Goal: Contribute content: Contribute content

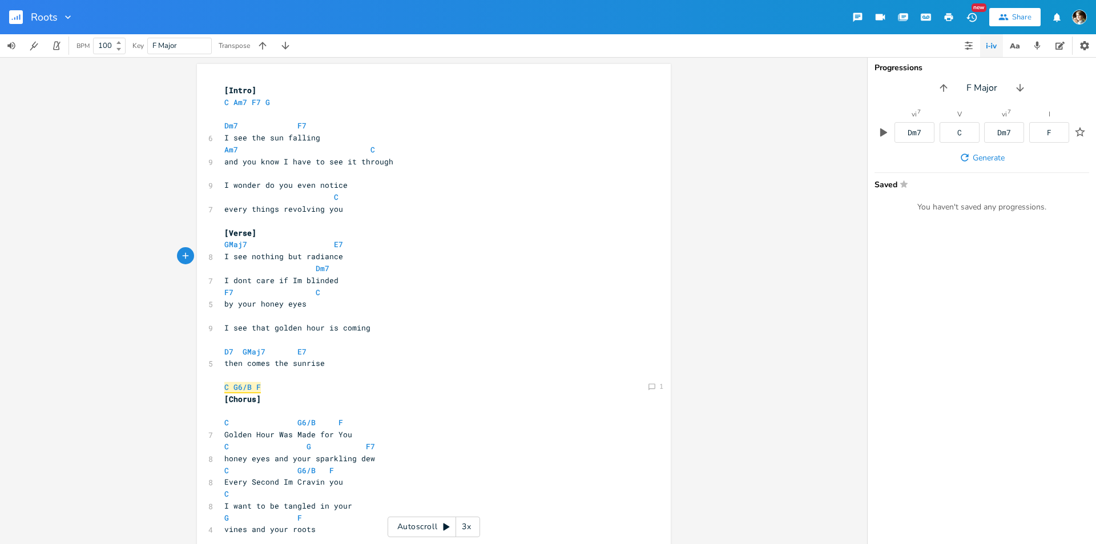
click at [15, 22] on rect "button" at bounding box center [16, 17] width 14 height 14
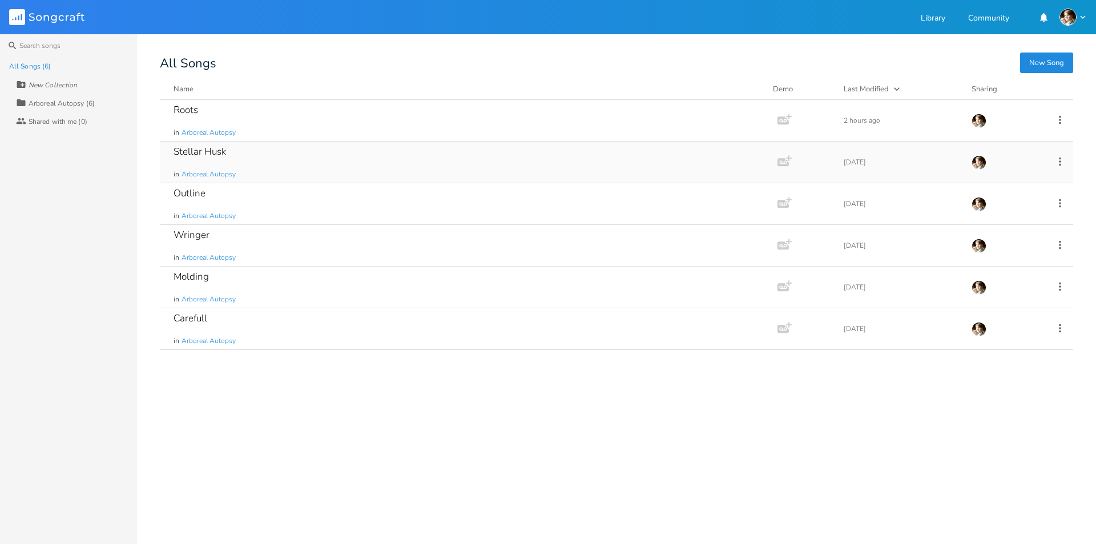
click at [252, 167] on div "Stellar Husk in Arboreal Autopsy" at bounding box center [467, 162] width 586 height 41
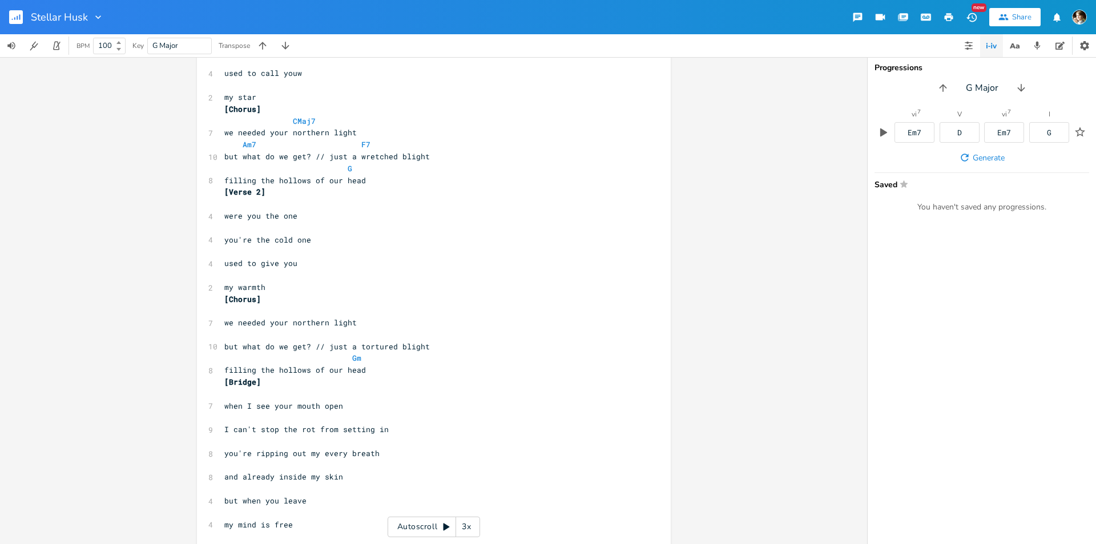
scroll to position [311, 0]
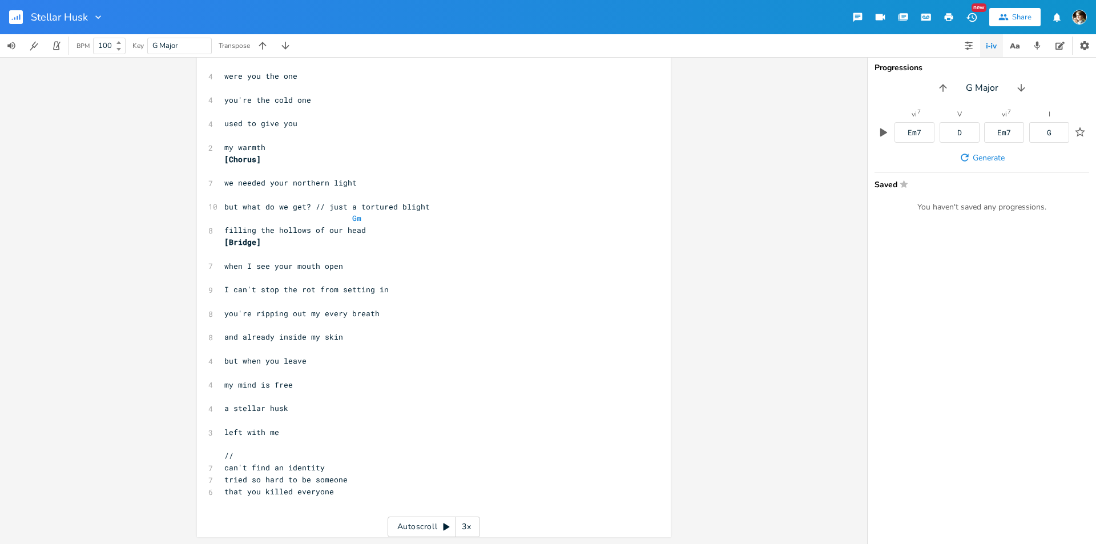
click at [317, 450] on pre "//" at bounding box center [428, 456] width 412 height 12
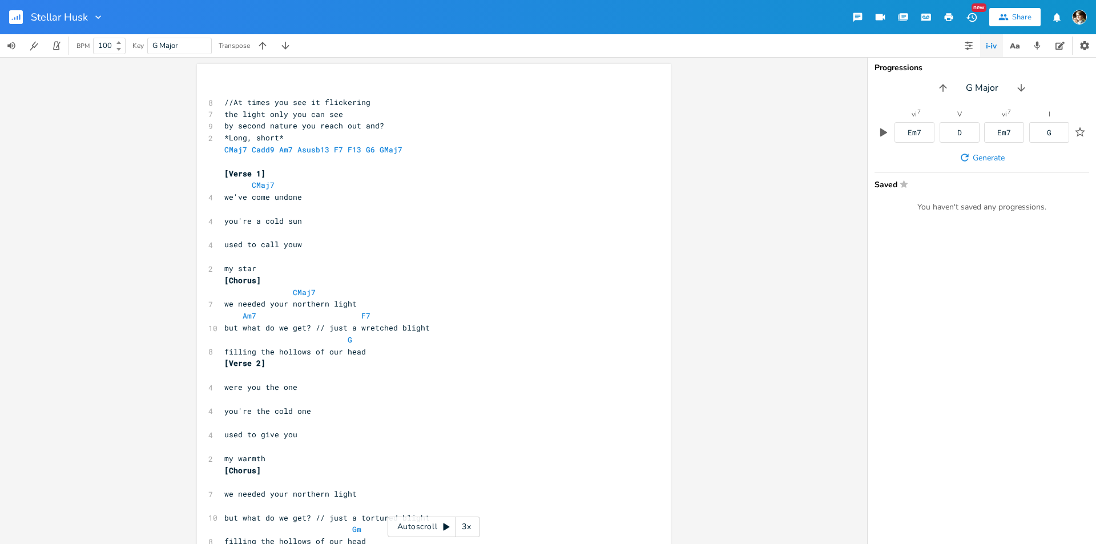
scroll to position [171, 0]
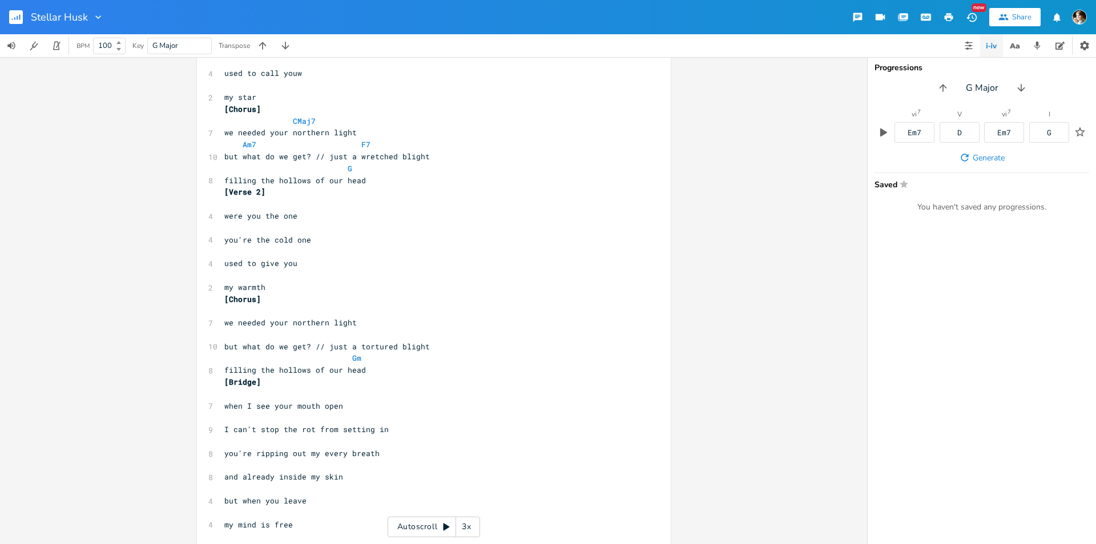
click at [300, 268] on pre "used to give you" at bounding box center [428, 263] width 412 height 12
click at [290, 286] on pre "my warmth" at bounding box center [428, 287] width 412 height 12
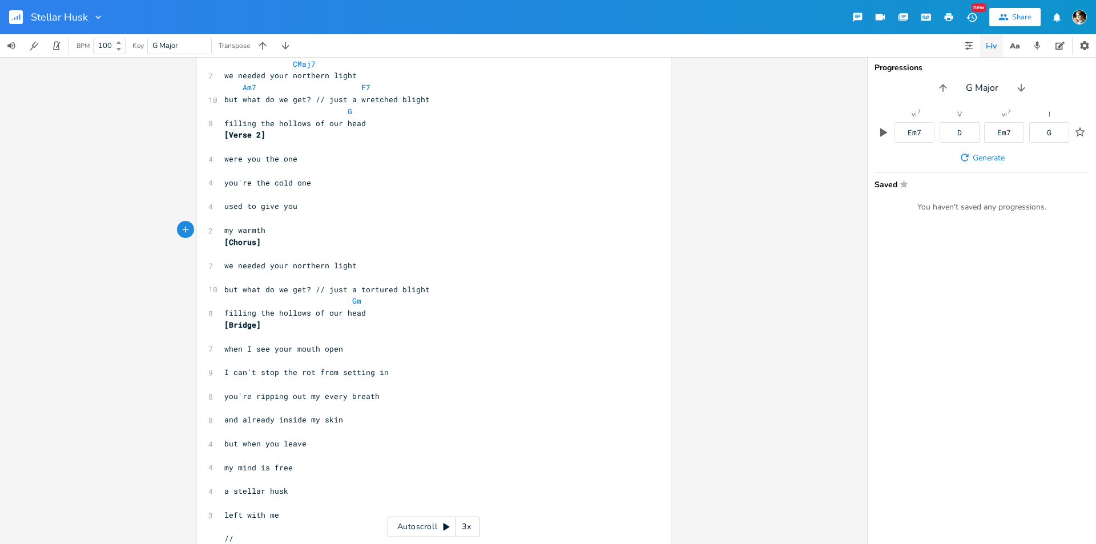
scroll to position [285, 0]
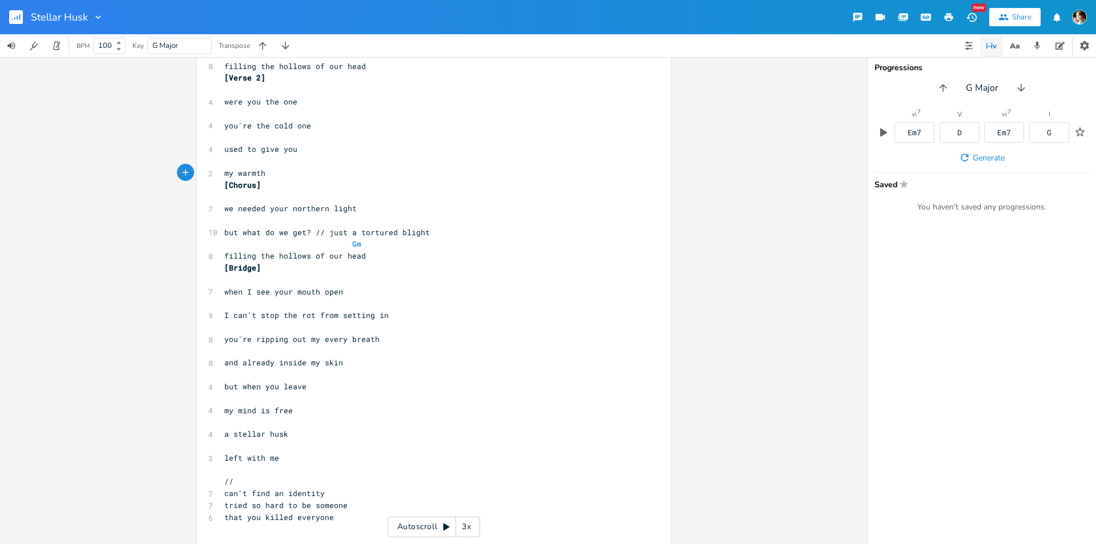
click at [260, 272] on pre "[Bridge]" at bounding box center [428, 268] width 412 height 12
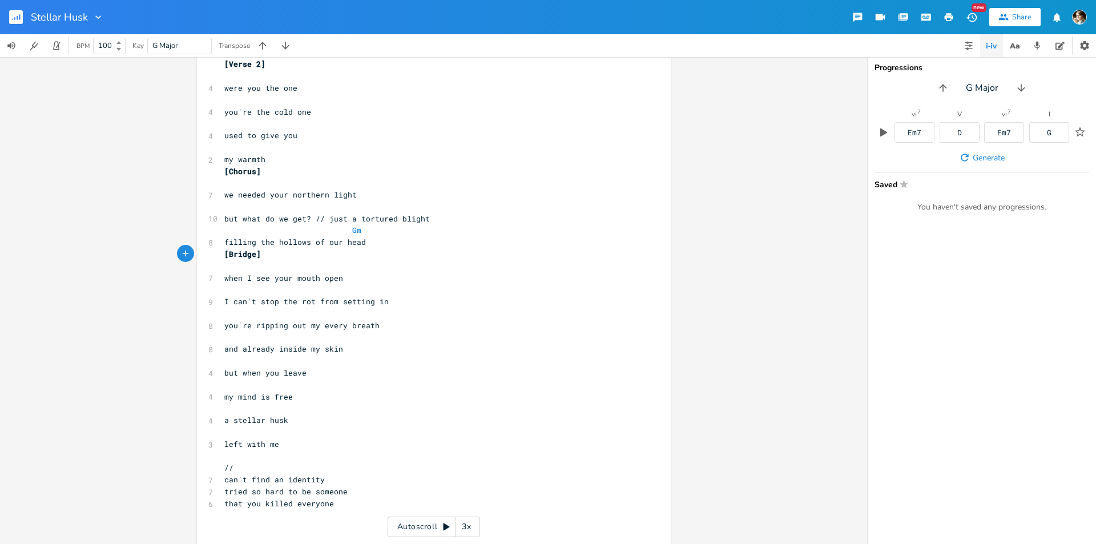
scroll to position [311, 0]
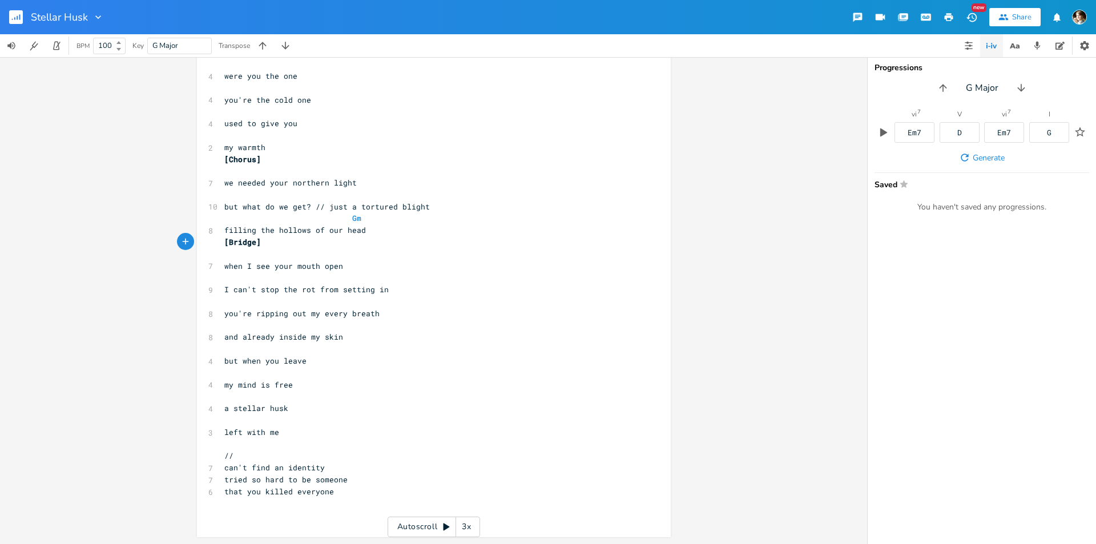
click at [342, 500] on pre "​" at bounding box center [428, 504] width 412 height 12
click at [346, 493] on pre "that you killed everyone" at bounding box center [428, 492] width 412 height 12
click at [341, 511] on pre "​" at bounding box center [428, 515] width 412 height 12
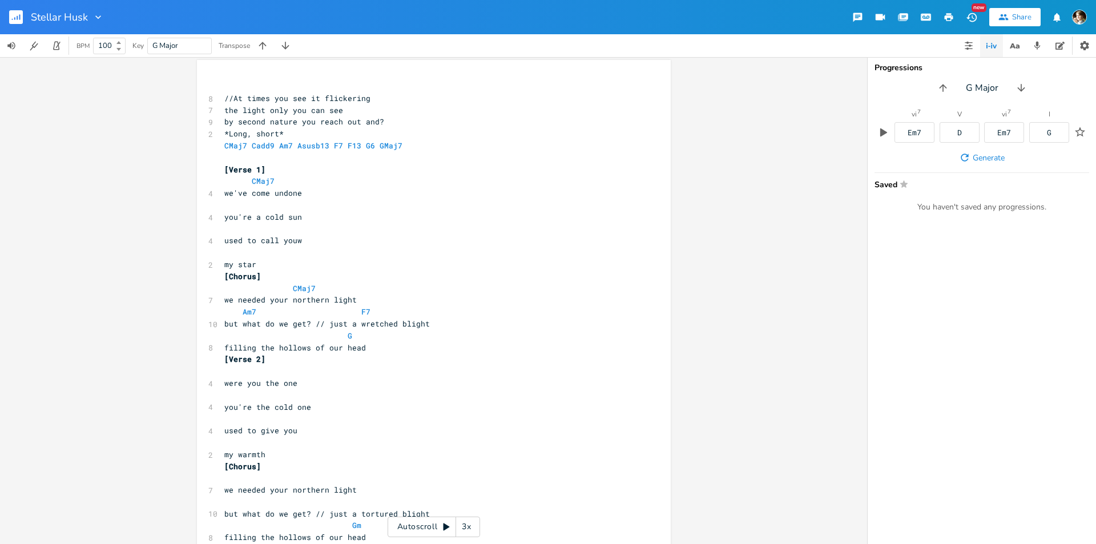
scroll to position [0, 0]
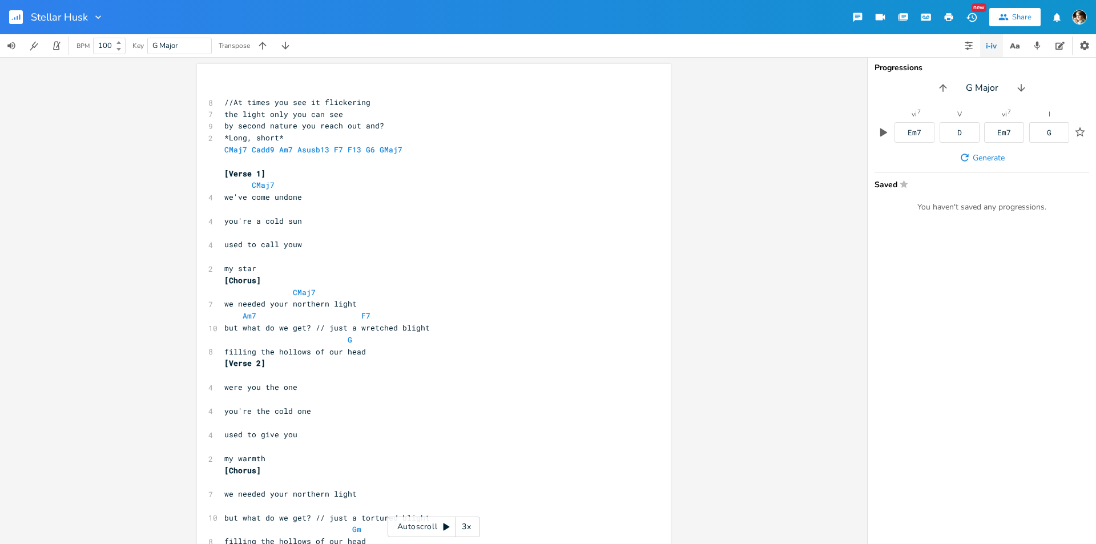
type textarea "z"
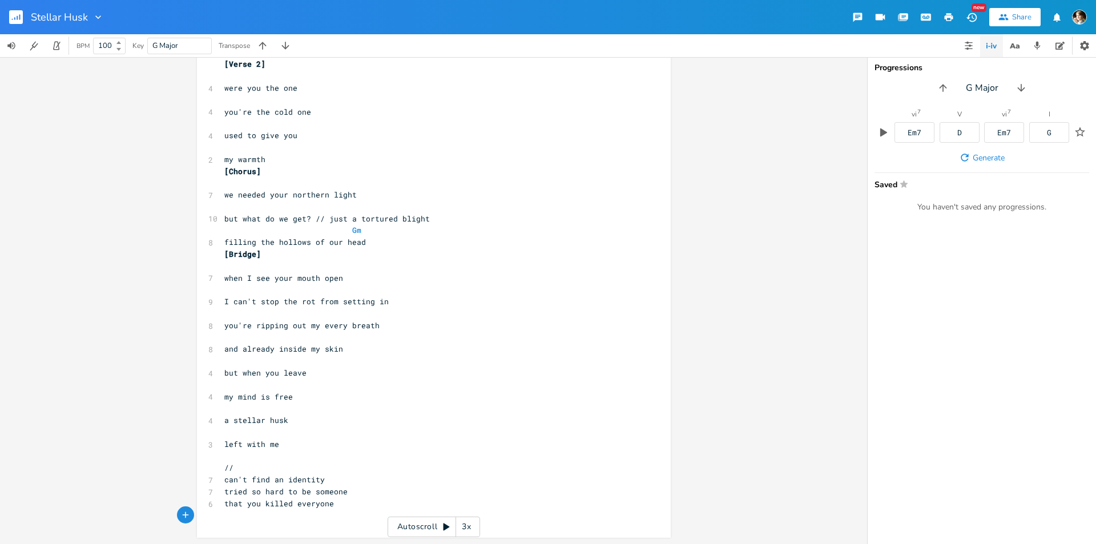
scroll to position [71, 0]
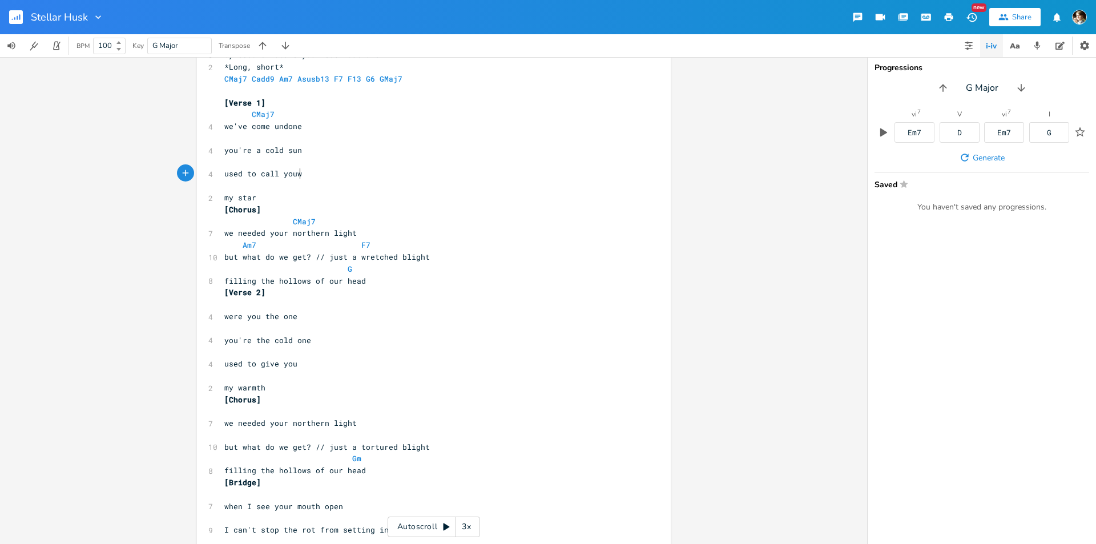
click at [313, 176] on pre "used to call youw" at bounding box center [428, 174] width 412 height 12
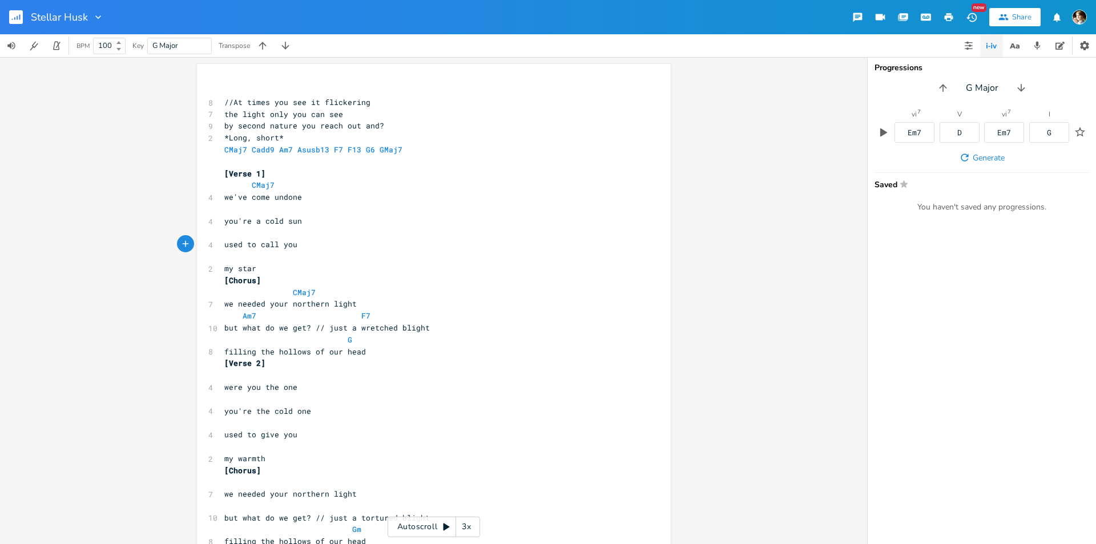
click at [17, 15] on rect "button" at bounding box center [16, 17] width 14 height 14
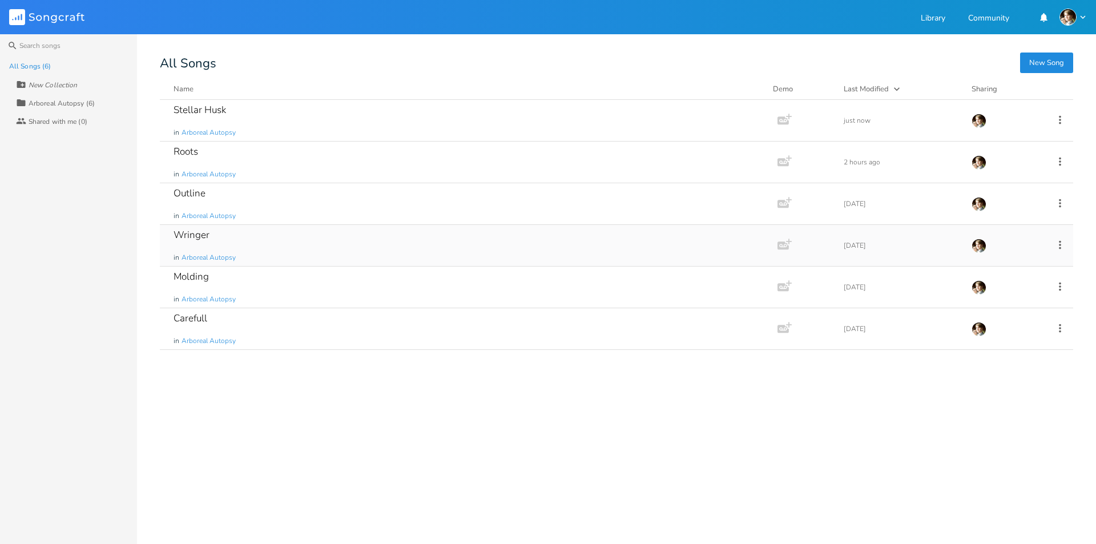
click at [268, 237] on div "Wringer in Arboreal Autopsy" at bounding box center [467, 245] width 586 height 41
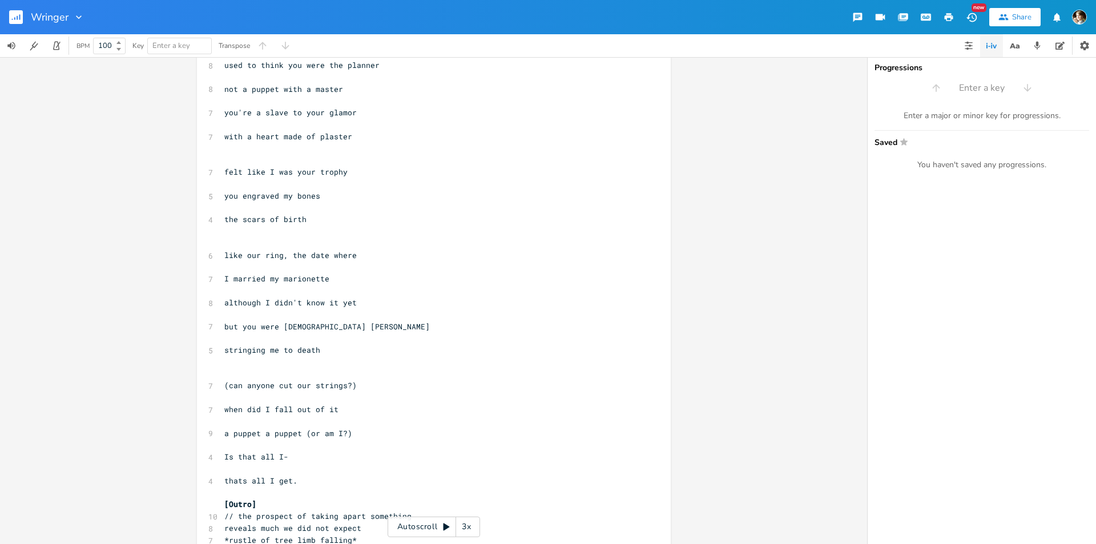
scroll to position [169, 0]
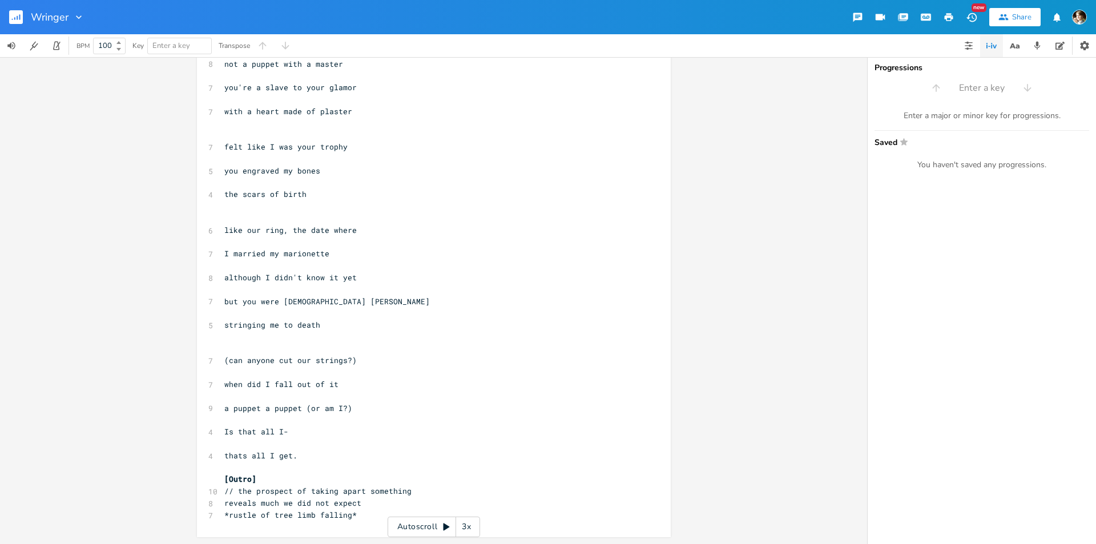
click at [15, 12] on rect "button" at bounding box center [16, 17] width 14 height 14
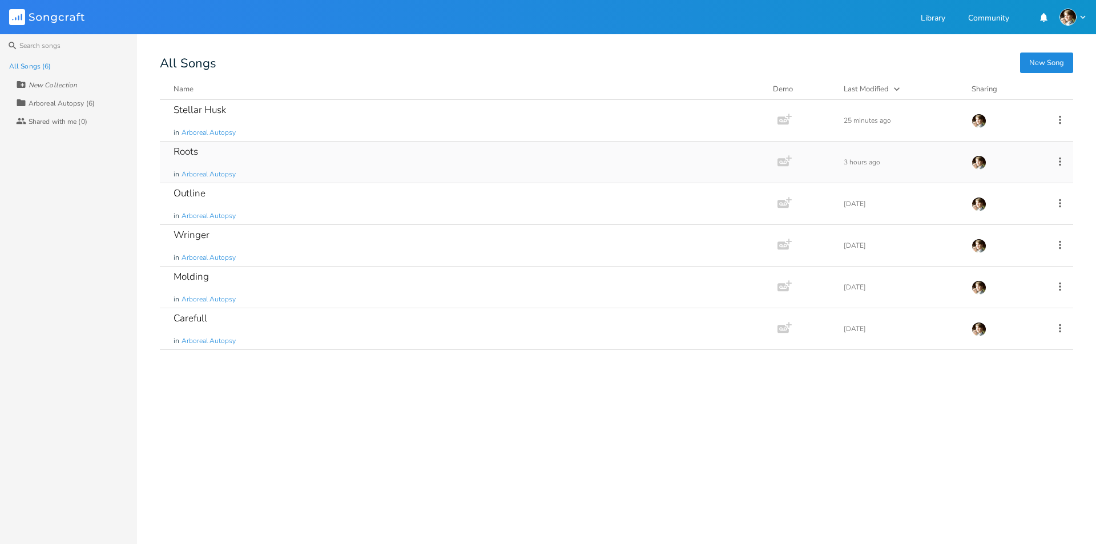
click at [258, 158] on div "Roots in Arboreal Autopsy" at bounding box center [467, 162] width 586 height 41
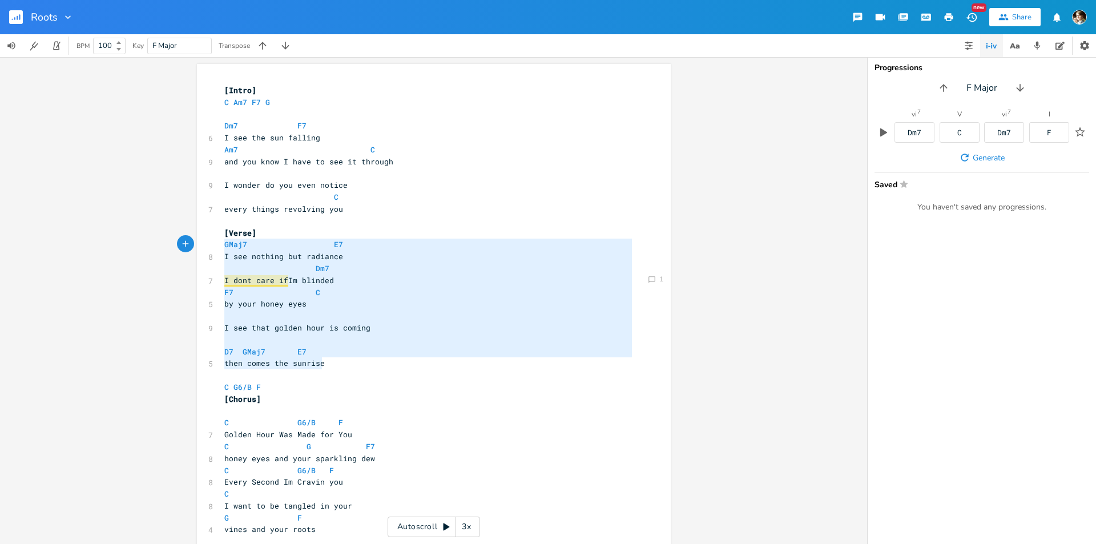
type textarea "[Verse] GMaj7 E7 I see nothing but radiance Dm7 I dont care if Im blinded F7 C …"
drag, startPoint x: 333, startPoint y: 369, endPoint x: 220, endPoint y: 230, distance: 179.4
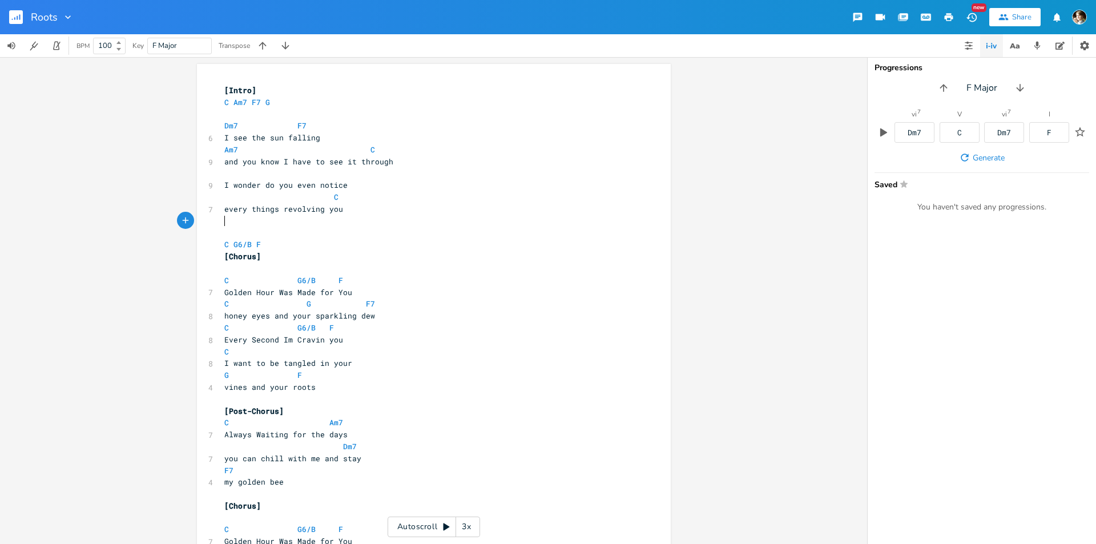
click at [269, 244] on pre "C G6/B F" at bounding box center [428, 245] width 412 height 12
type textarea "C G6/B F"
click at [222, 249] on pre "C G6/B F" at bounding box center [428, 245] width 412 height 12
click at [277, 489] on pre "​" at bounding box center [428, 494] width 412 height 12
click at [361, 355] on pre "C" at bounding box center [428, 352] width 412 height 12
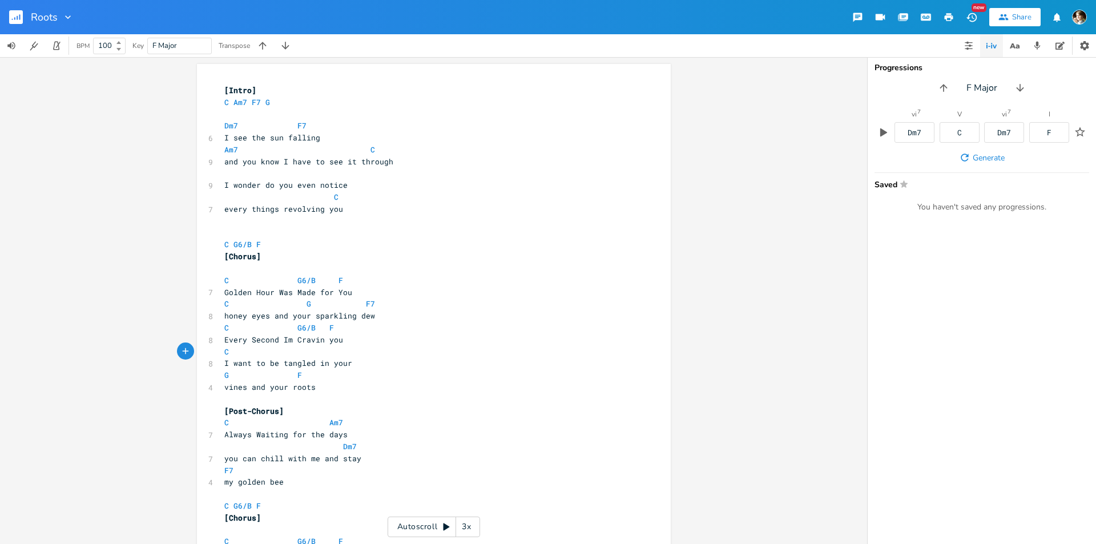
click at [311, 479] on pre "my golden bee" at bounding box center [428, 482] width 412 height 12
click at [280, 348] on span at bounding box center [288, 352] width 18 height 12
click at [283, 241] on pre "C G6/B F" at bounding box center [428, 245] width 412 height 12
click at [245, 139] on span "I see the sun falling" at bounding box center [272, 137] width 96 height 10
click at [245, 118] on pre "​" at bounding box center [428, 114] width 412 height 12
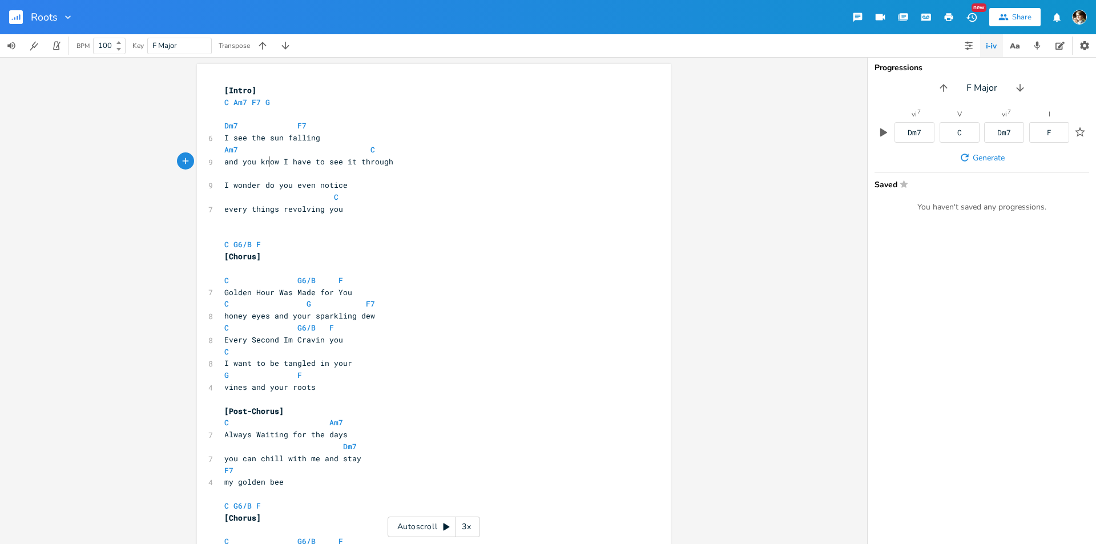
click at [263, 167] on pre "and you know I have to see it through" at bounding box center [428, 162] width 412 height 12
click at [222, 127] on pre "Dm7 F7" at bounding box center [428, 126] width 412 height 12
type textarea "Dm7 F7"
click at [311, 125] on pre "Dm7 F7" at bounding box center [428, 126] width 412 height 12
click at [245, 175] on pre "​" at bounding box center [428, 174] width 412 height 12
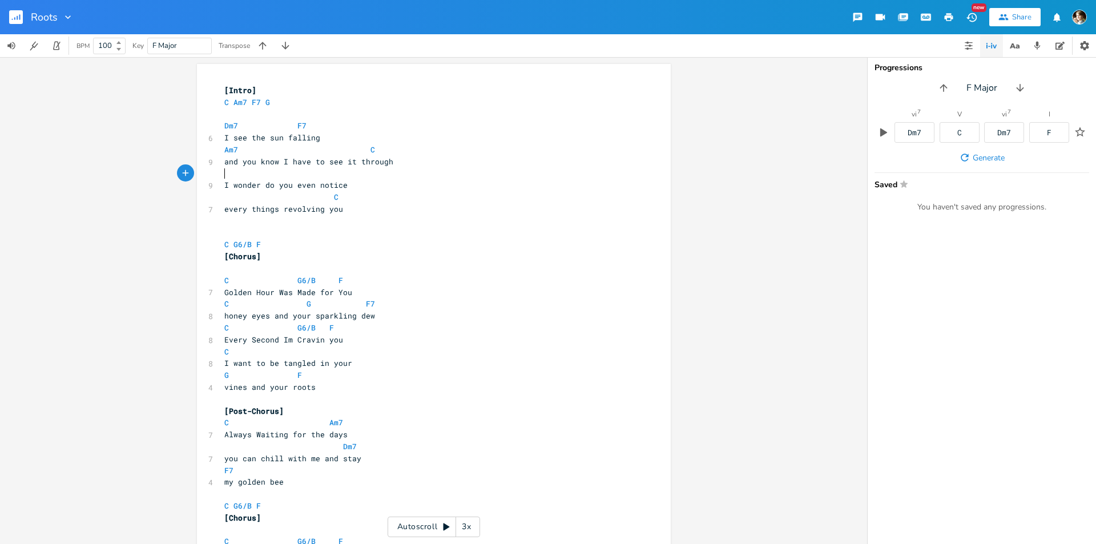
paste textarea "G"
click at [342, 203] on pre "every things revolving you" at bounding box center [428, 209] width 412 height 12
type textarea "G"
click at [244, 193] on span at bounding box center [252, 197] width 18 height 12
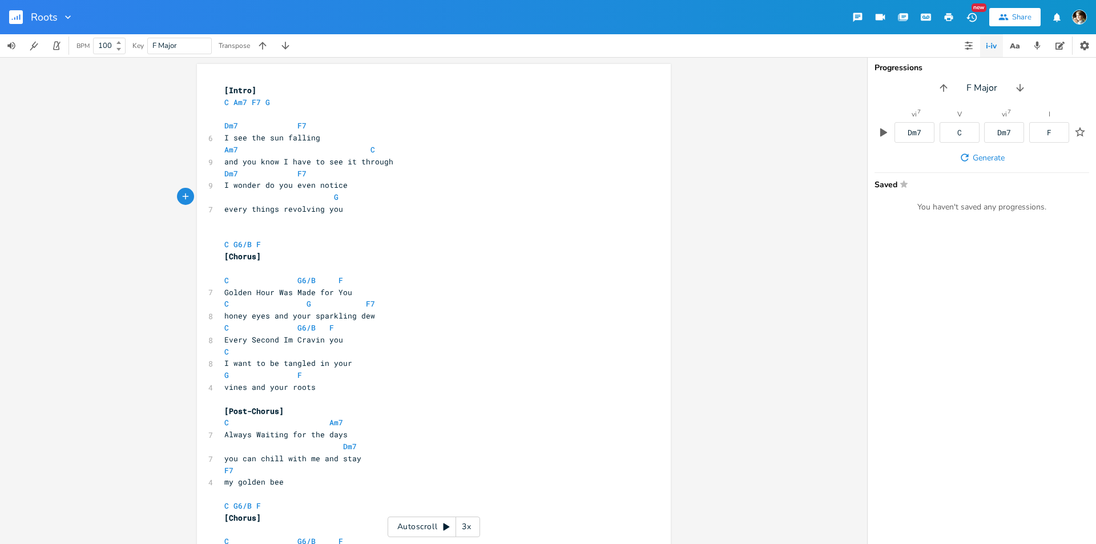
click at [224, 201] on span at bounding box center [233, 197] width 18 height 12
click at [266, 197] on span at bounding box center [270, 197] width 18 height 12
click at [225, 201] on span at bounding box center [233, 197] width 18 height 12
type textarea "C"
click at [320, 167] on pre "and you know I have to see it through" at bounding box center [428, 162] width 412 height 12
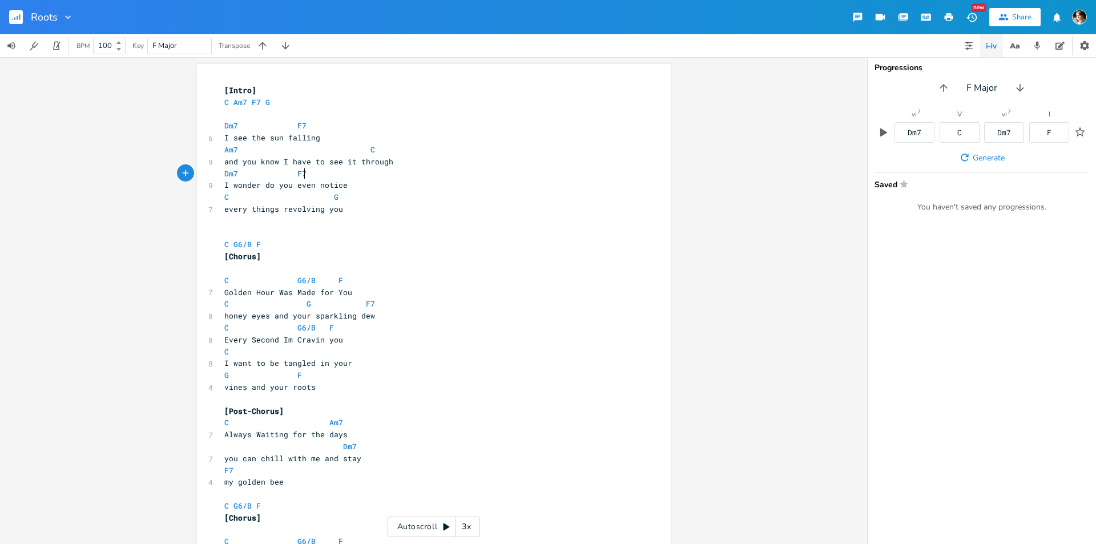
click at [308, 176] on pre "Dm7 F7" at bounding box center [428, 174] width 412 height 12
click at [248, 128] on span at bounding box center [252, 126] width 18 height 12
click at [248, 108] on pre "​" at bounding box center [428, 114] width 412 height 12
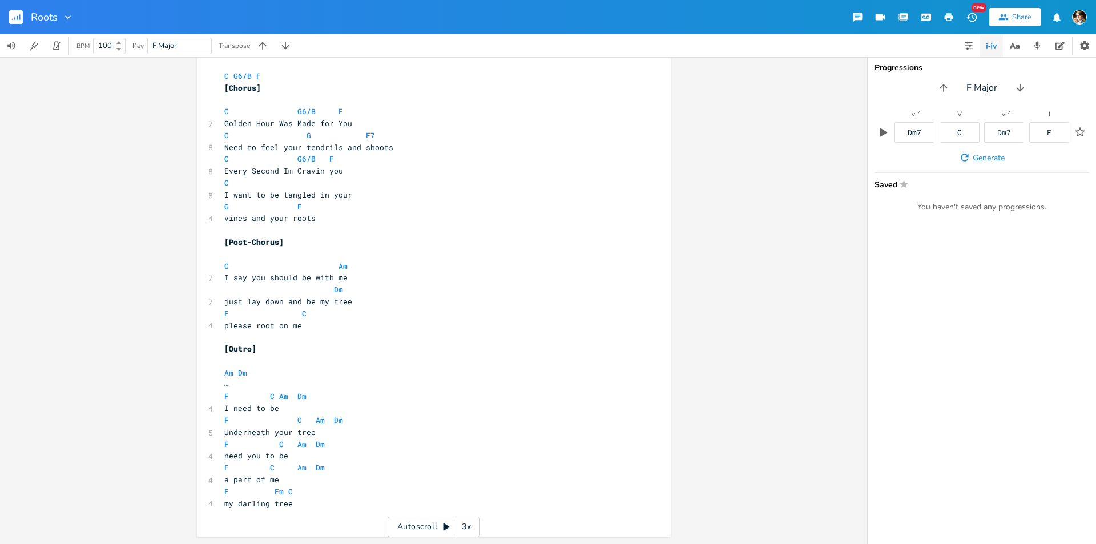
scroll to position [37, 0]
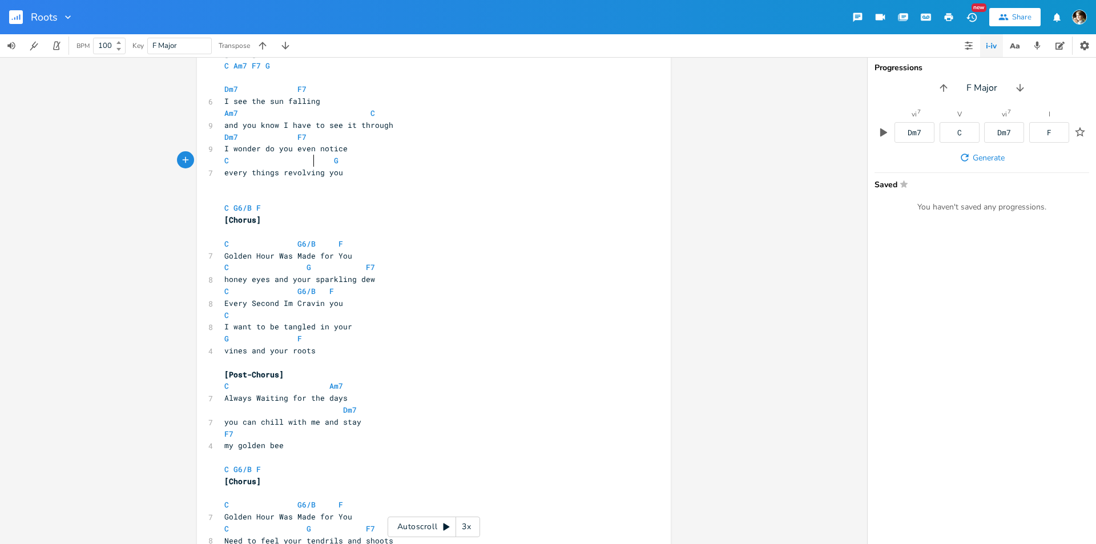
click at [307, 162] on span at bounding box center [306, 161] width 18 height 12
click at [255, 183] on pre "​" at bounding box center [428, 185] width 412 height 12
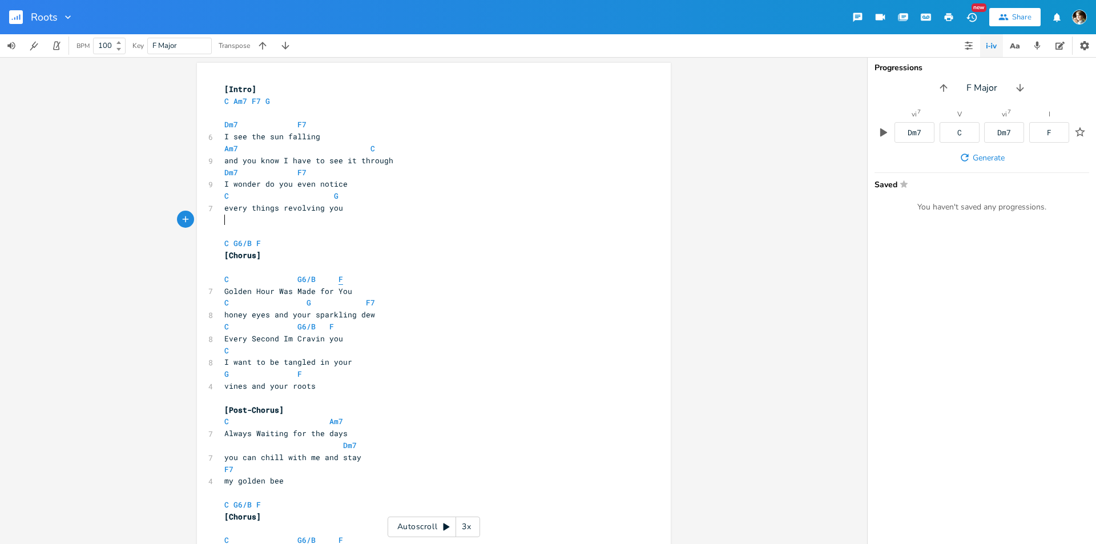
scroll to position [0, 0]
click at [232, 228] on pre "​" at bounding box center [428, 233] width 412 height 12
click at [239, 213] on span "every things revolving you" at bounding box center [283, 209] width 119 height 10
click at [232, 219] on pre "​" at bounding box center [428, 221] width 412 height 12
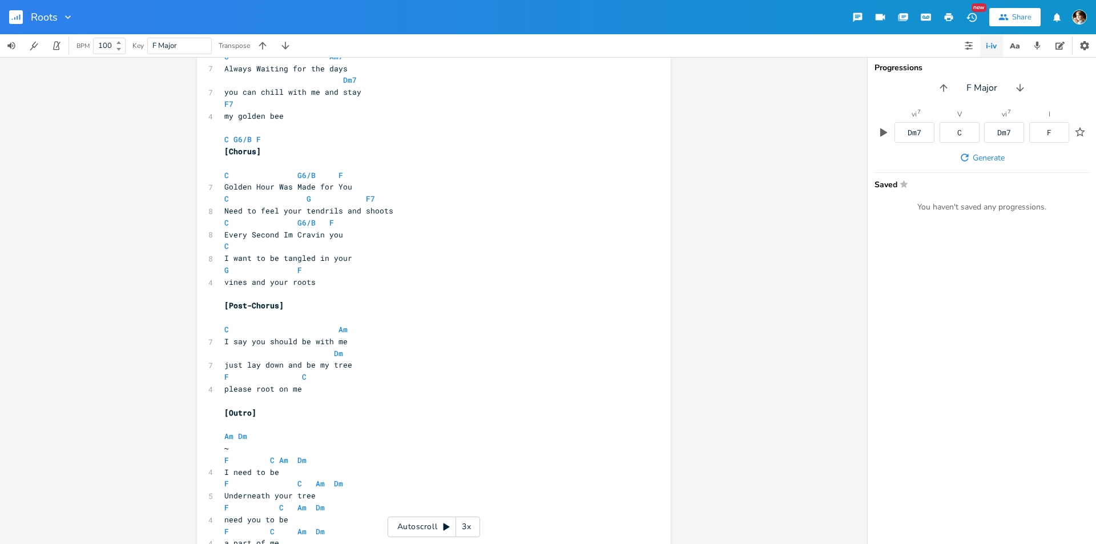
scroll to position [400, 0]
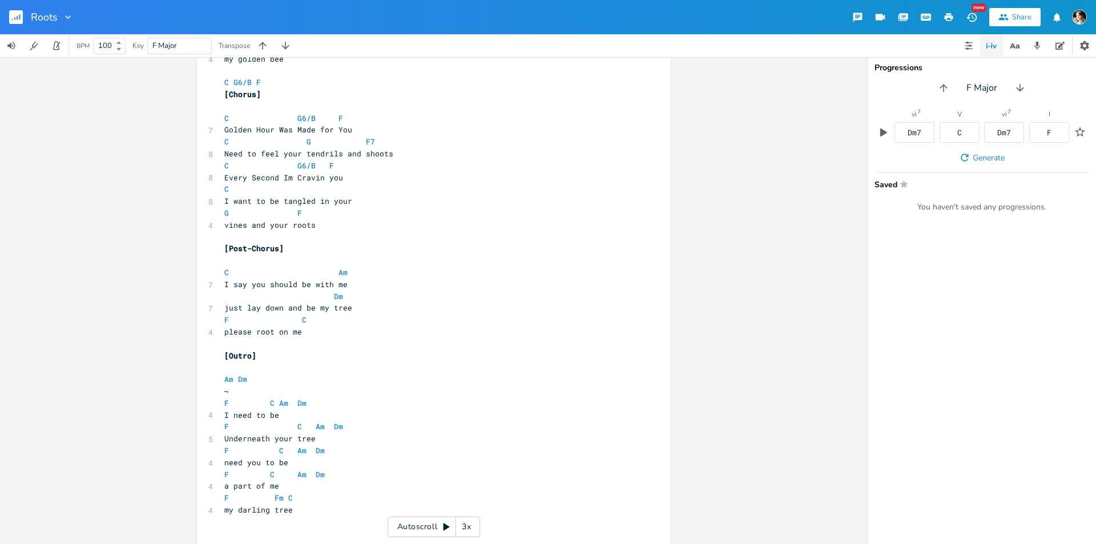
click at [397, 152] on pre "Need to feel your tendrils and shoots" at bounding box center [428, 154] width 412 height 12
click at [320, 152] on span "Need to feel your tendrils and shoots" at bounding box center [308, 153] width 169 height 10
type textarea "tendrils"
click at [320, 152] on span "Need to feel your tendrils and shoots" at bounding box center [308, 153] width 169 height 10
click at [432, 152] on pre "Need to feel your tendrils and shoots" at bounding box center [428, 154] width 412 height 12
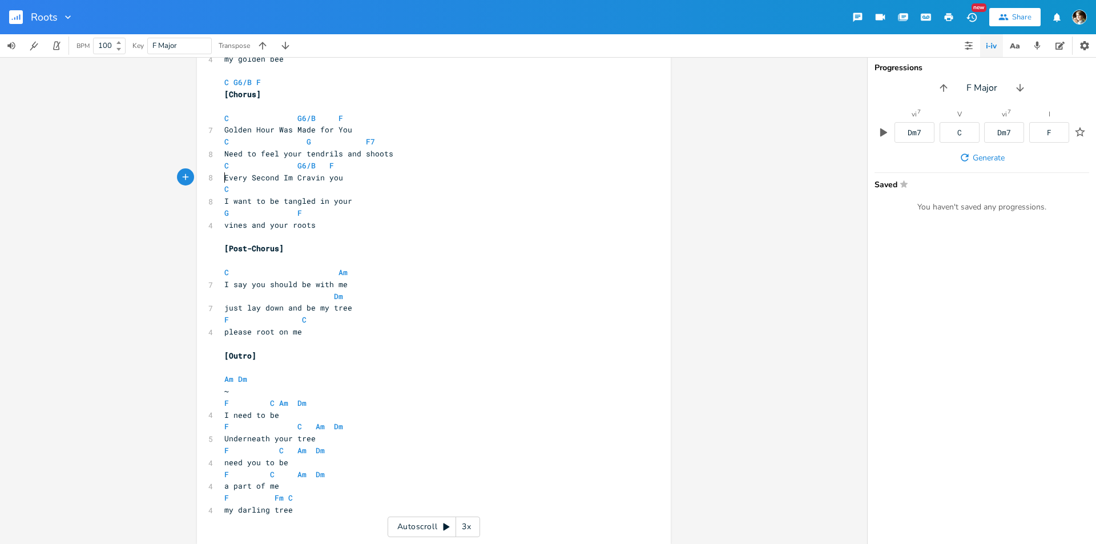
click at [222, 175] on pre "Every Second Im Cravin you" at bounding box center [428, 178] width 412 height 12
click at [280, 177] on span "Every Second Im Cravin you" at bounding box center [283, 177] width 119 height 10
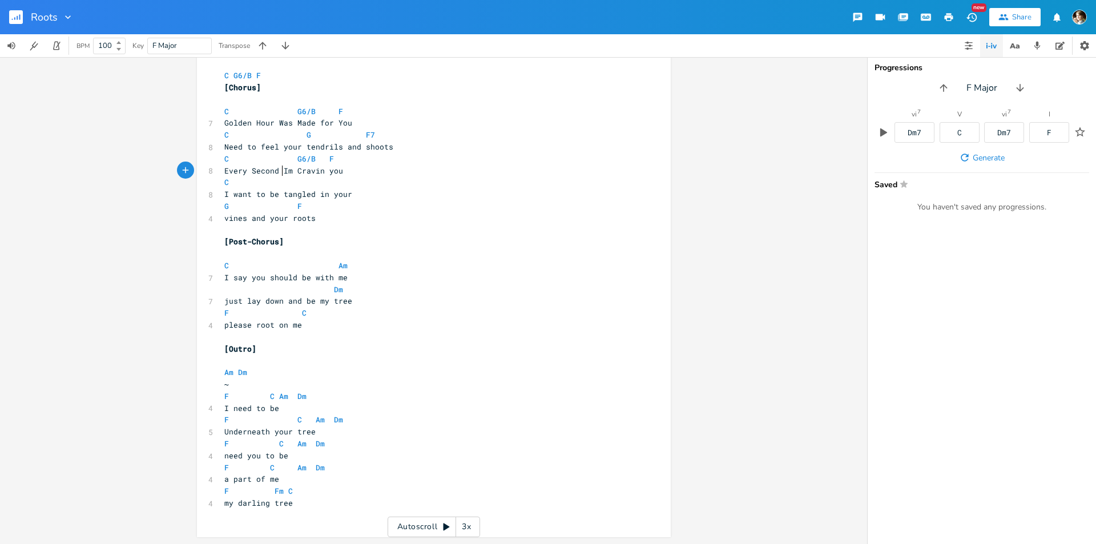
click at [324, 221] on pre "vines and your roots" at bounding box center [428, 218] width 412 height 12
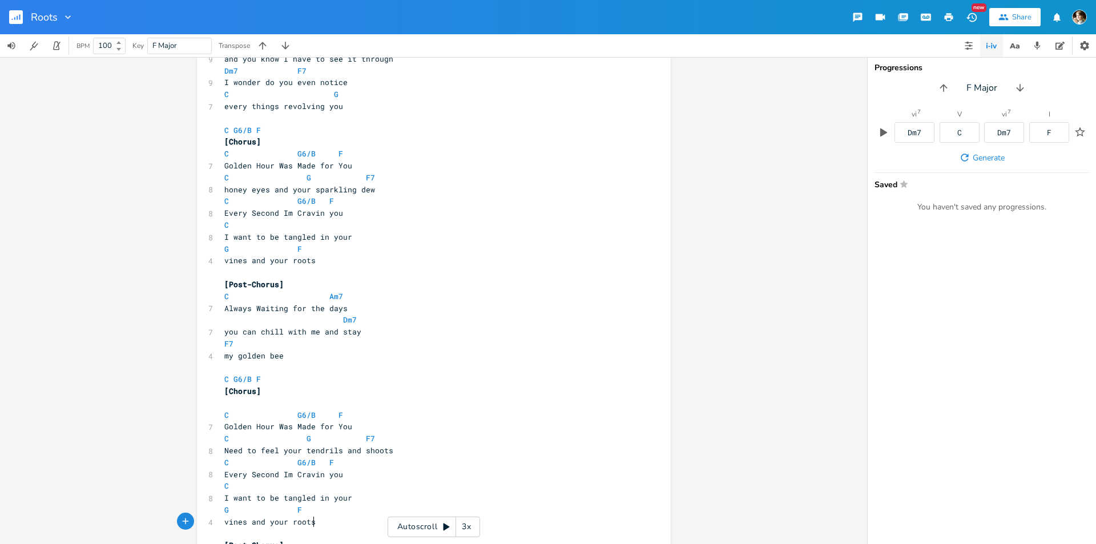
scroll to position [0, 0]
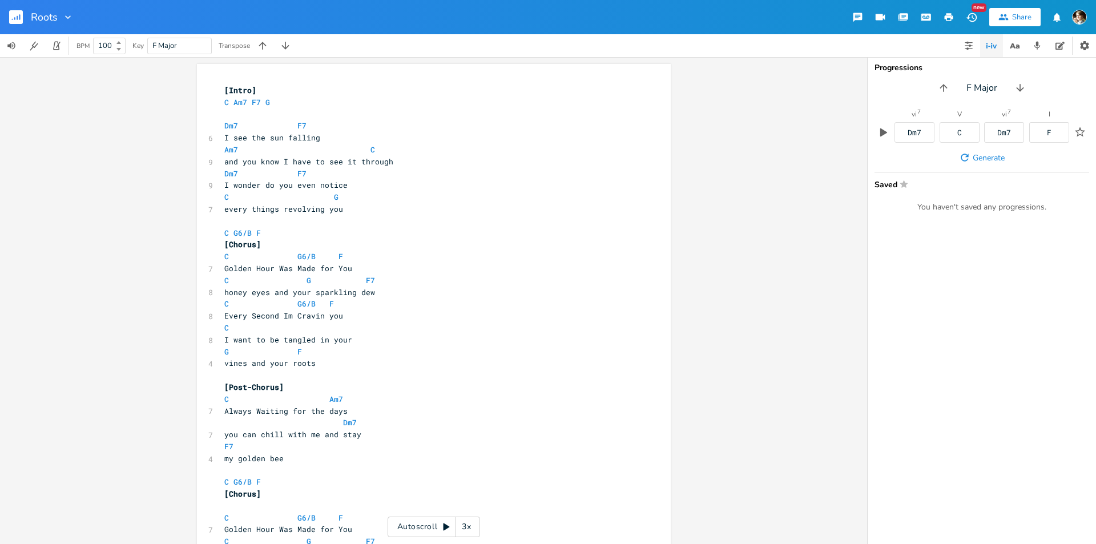
click at [268, 118] on pre "​" at bounding box center [428, 114] width 412 height 12
click at [268, 109] on pre "​" at bounding box center [428, 114] width 412 height 12
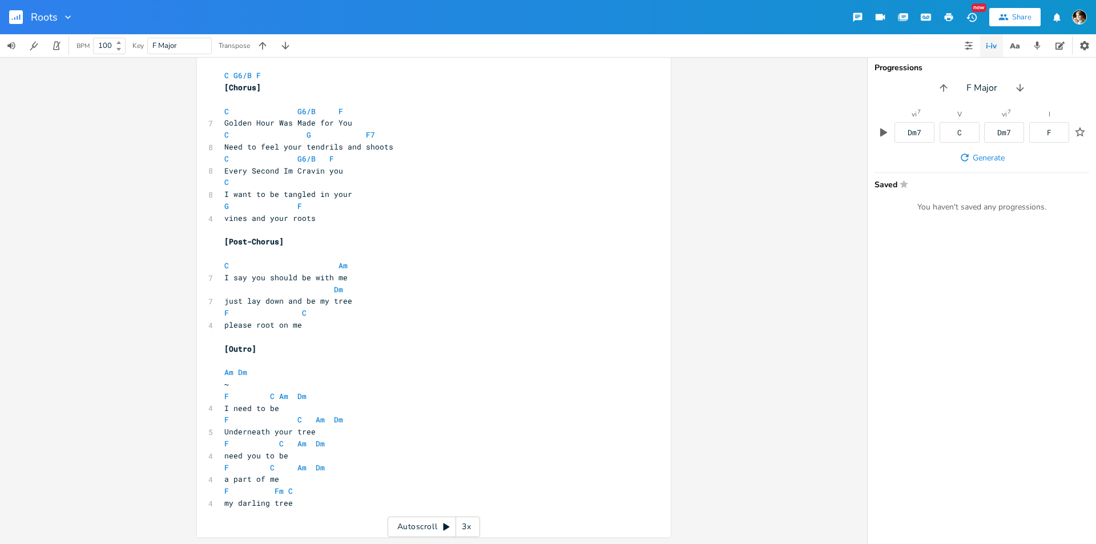
scroll to position [37, 0]
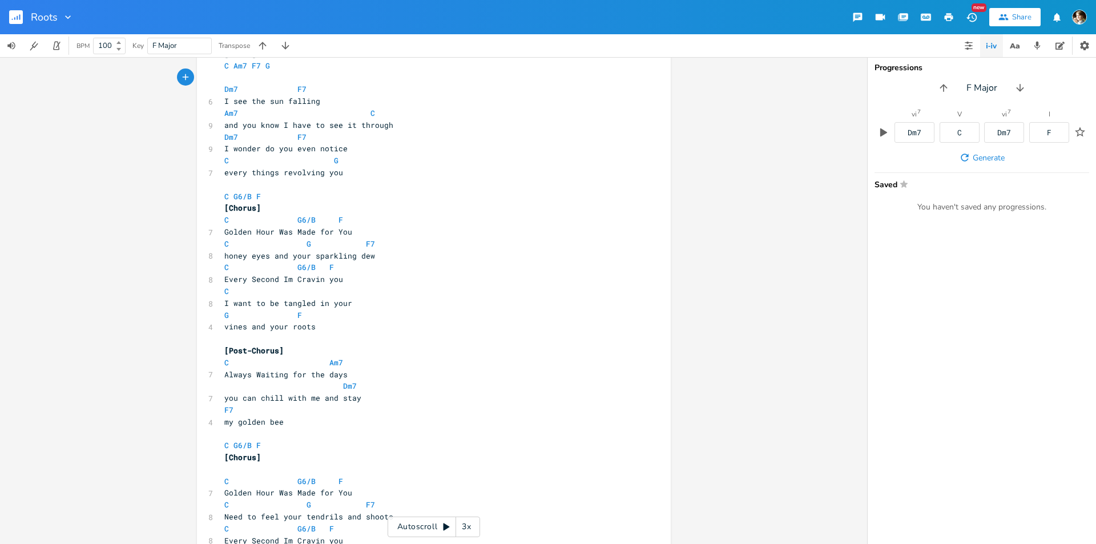
click at [348, 187] on pre "​" at bounding box center [428, 185] width 412 height 12
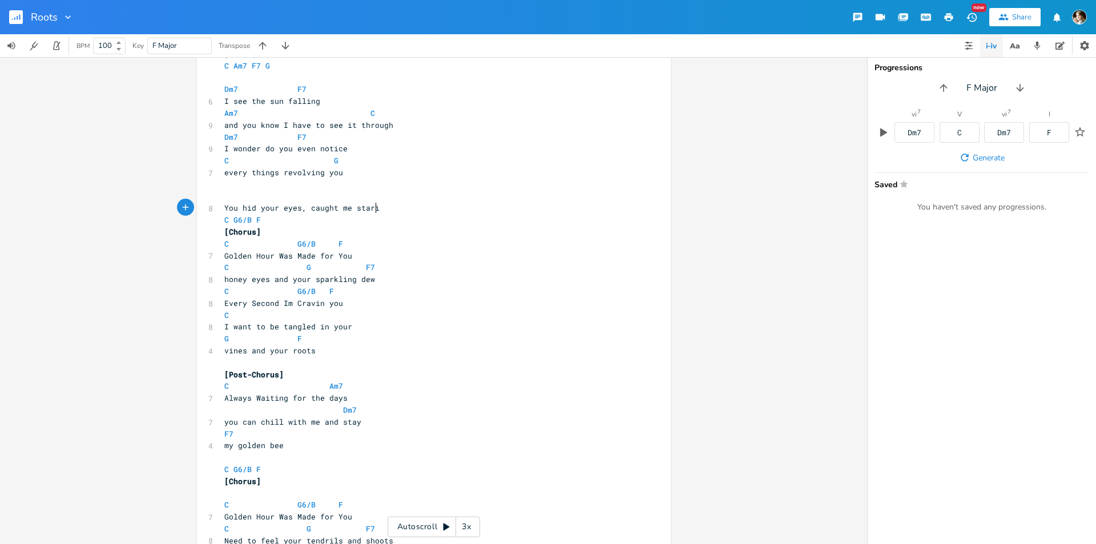
scroll to position [0, 119]
type textarea "You hid your eyes, caught me starin"
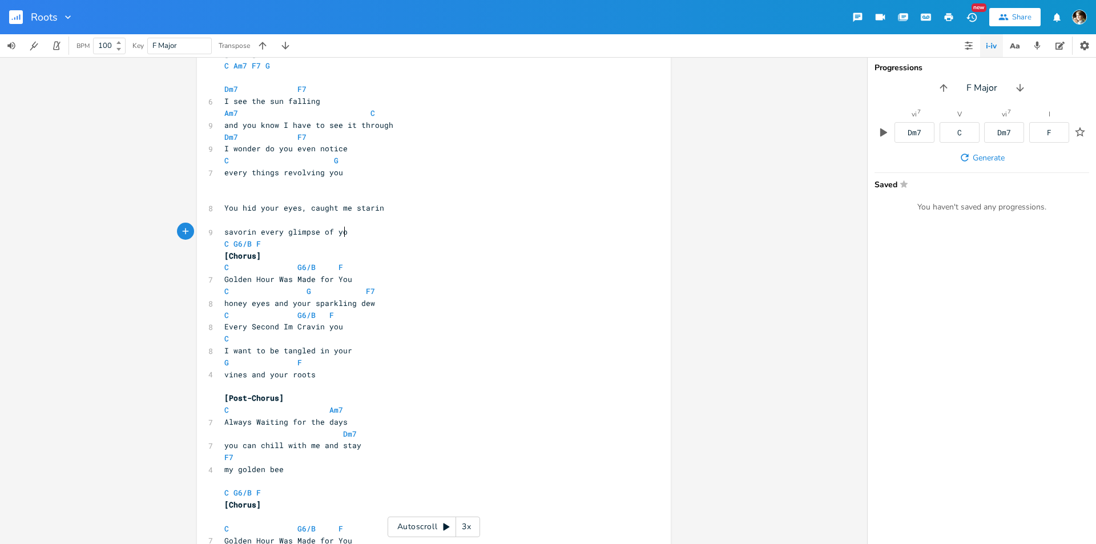
type textarea "savorin every glimpse of you"
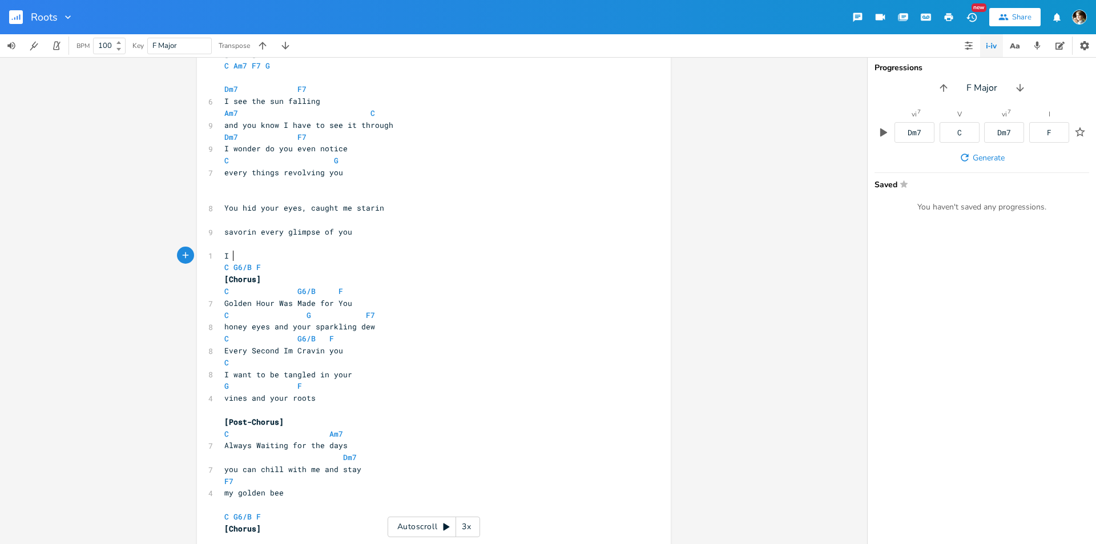
type textarea "I h"
type textarea "think you"
type textarea "know you don't even realize"
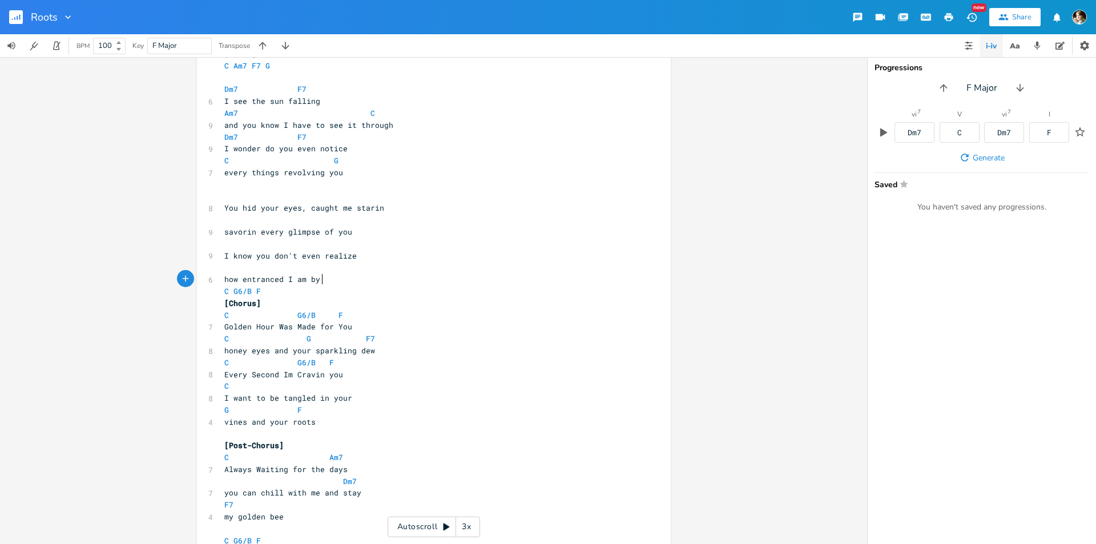
scroll to position [0, 79]
type textarea "how entranced I am by you"
click at [243, 205] on span "You hid your eyes, caught me starin" at bounding box center [304, 208] width 160 height 10
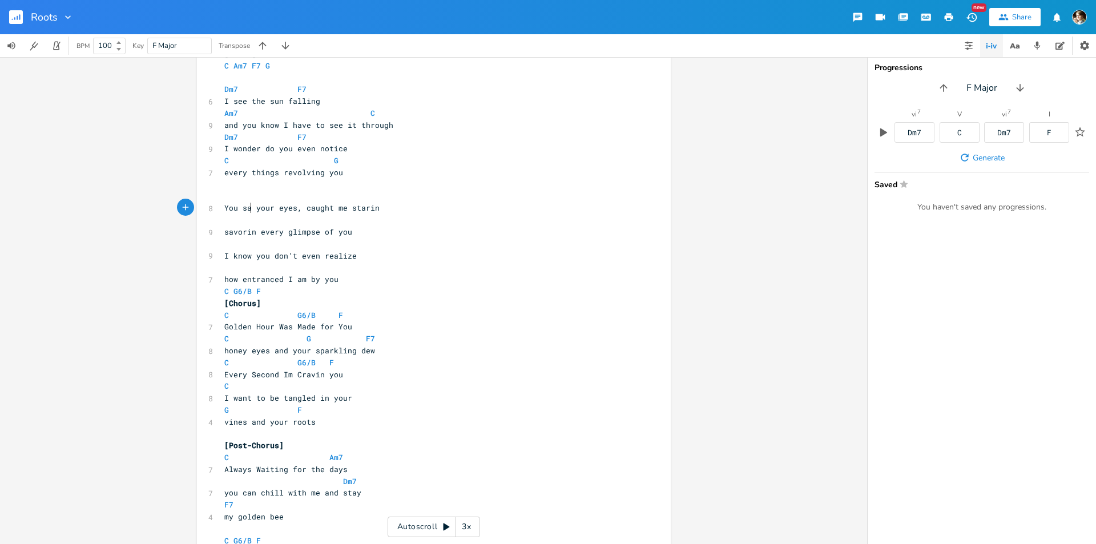
type textarea "say"
click at [267, 207] on span "You say your eyes, caught me starin" at bounding box center [304, 208] width 160 height 10
type textarea "your"
click at [267, 207] on span "You say your eyes, caught me starin" at bounding box center [304, 208] width 160 height 10
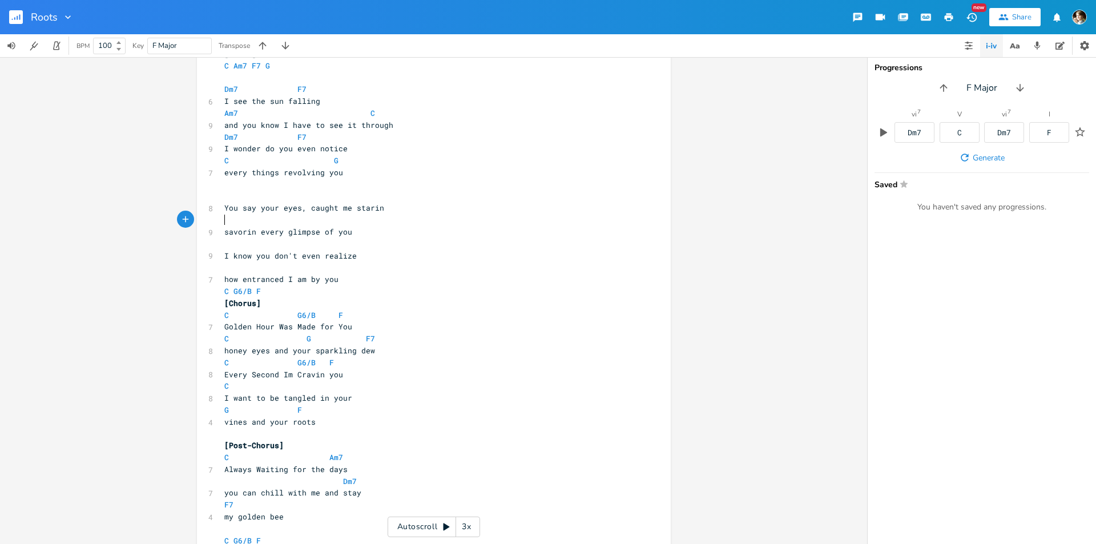
click at [257, 216] on pre "​" at bounding box center [428, 220] width 412 height 12
type textarea "hid"
click at [276, 215] on pre "​" at bounding box center [428, 220] width 412 height 12
click at [273, 206] on span "You hid your eyes, caught me starin" at bounding box center [304, 208] width 160 height 10
click at [297, 208] on span "You hid your eyes, caught me starin" at bounding box center [304, 208] width 160 height 10
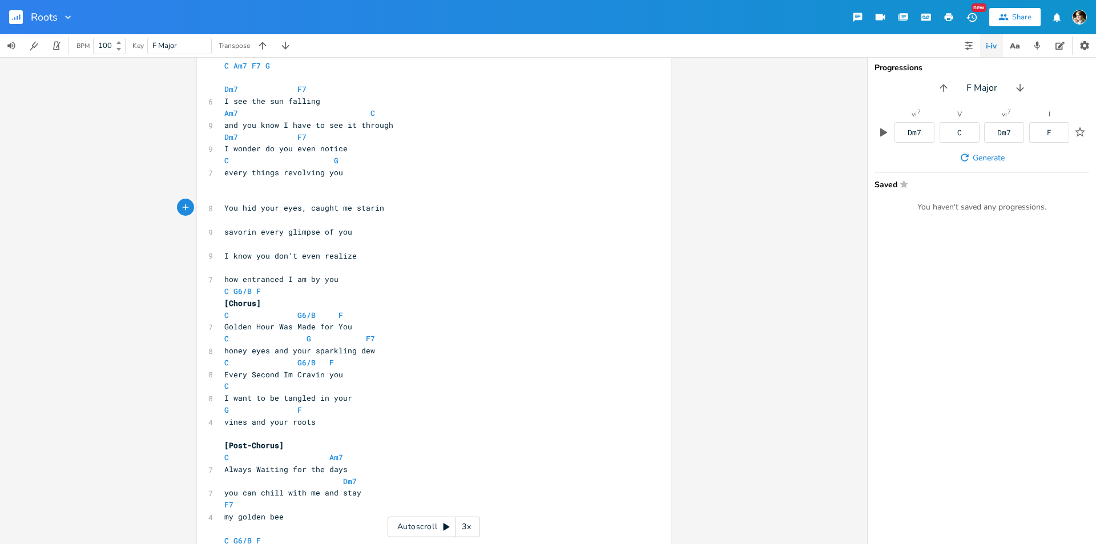
click at [396, 208] on pre "You hid your eyes, caught me starin" at bounding box center [428, 208] width 412 height 12
click at [358, 227] on pre "savorin every glimpse of you" at bounding box center [428, 232] width 412 height 12
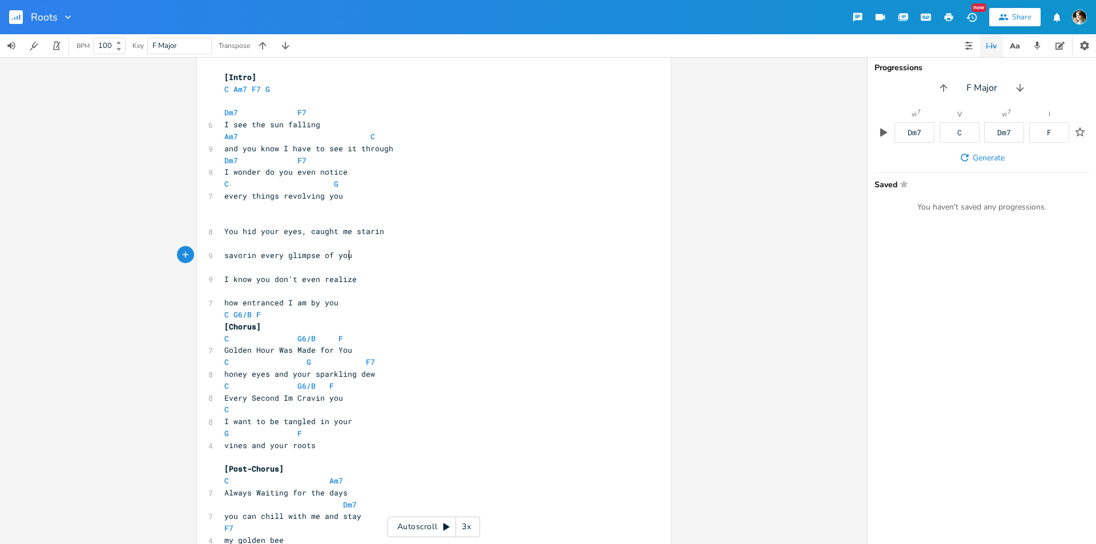
scroll to position [0, 0]
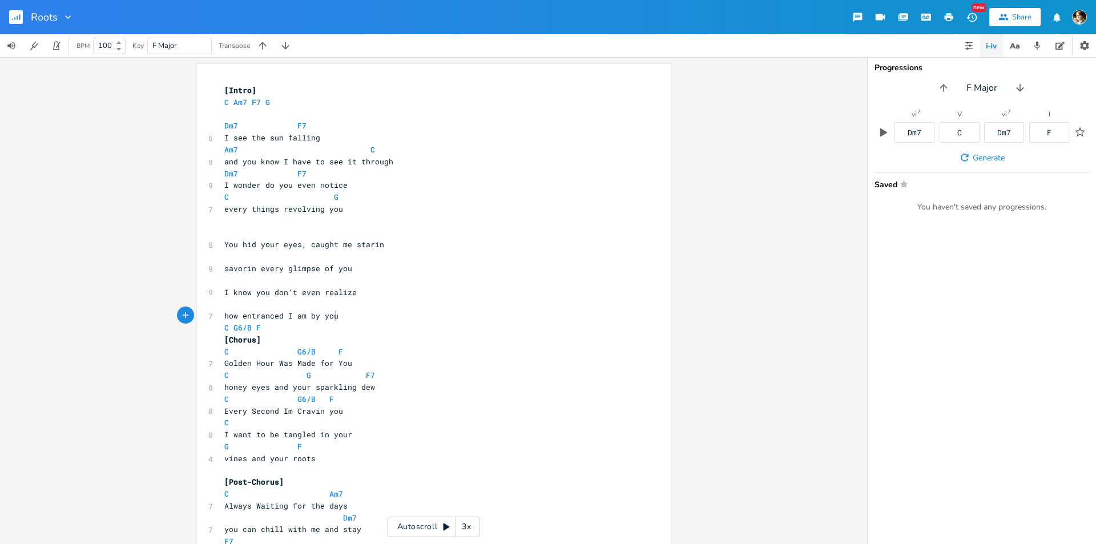
click at [342, 315] on pre "how entranced I am by you" at bounding box center [428, 316] width 412 height 12
click at [239, 133] on span "I see the sun falling" at bounding box center [272, 137] width 96 height 10
click at [238, 125] on span at bounding box center [240, 126] width 5 height 12
click at [291, 175] on span at bounding box center [288, 174] width 18 height 12
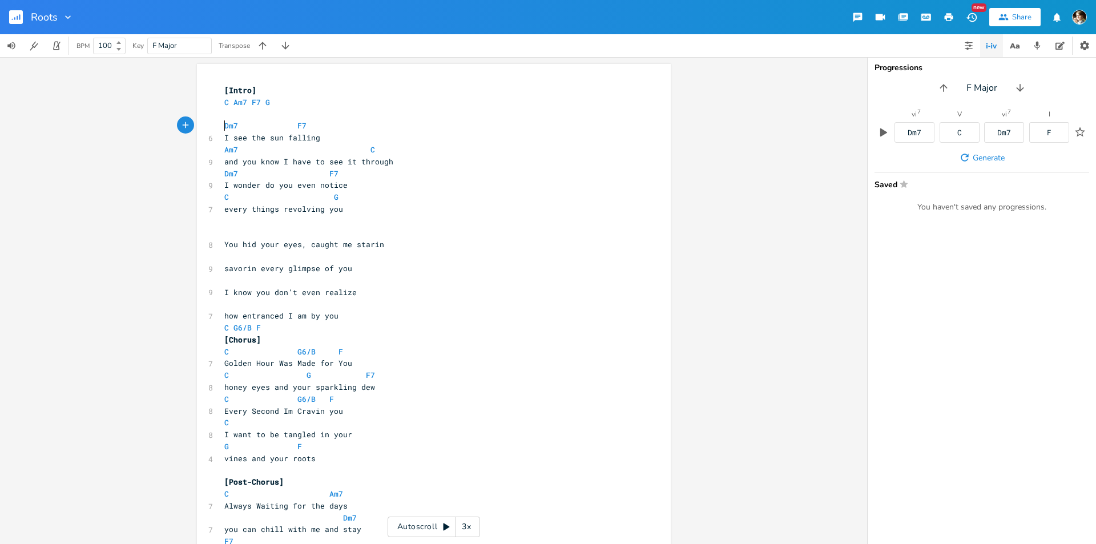
click at [222, 123] on pre "Dm7 F7" at bounding box center [428, 126] width 412 height 12
type textarea "Dm7 F7"
click at [310, 126] on pre "Dm7 F7" at bounding box center [428, 126] width 412 height 12
click at [258, 233] on pre "​" at bounding box center [428, 233] width 412 height 12
paste textarea "Am7 C"
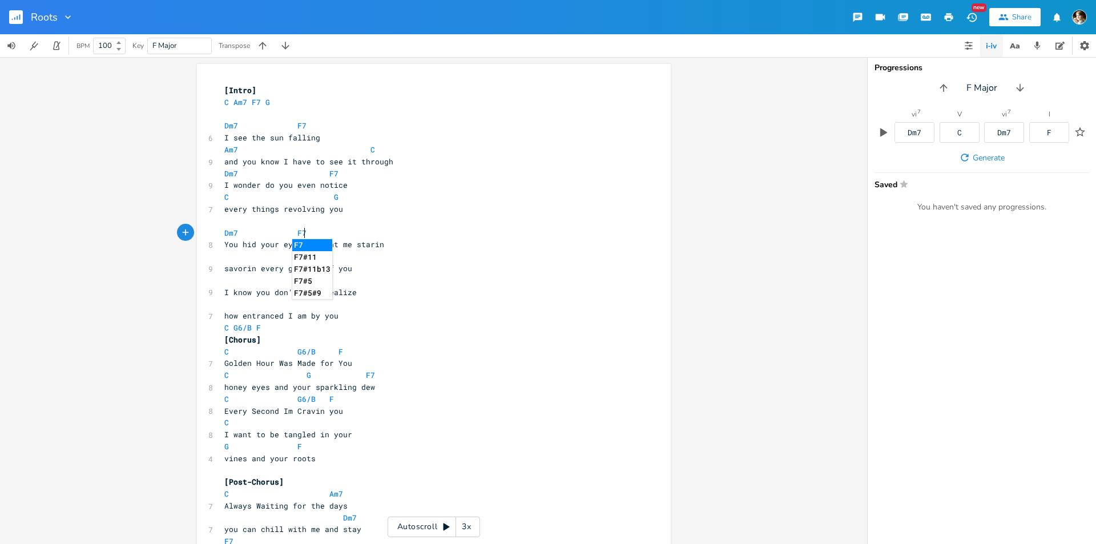
click at [344, 176] on pre "Dm7 F7" at bounding box center [428, 174] width 412 height 12
click at [222, 150] on pre "Am7 C" at bounding box center [428, 150] width 412 height 12
type textarea "Am7 C"
drag, startPoint x: 383, startPoint y: 151, endPoint x: 357, endPoint y: 196, distance: 51.9
click at [382, 151] on pre "Am7 C" at bounding box center [428, 150] width 412 height 12
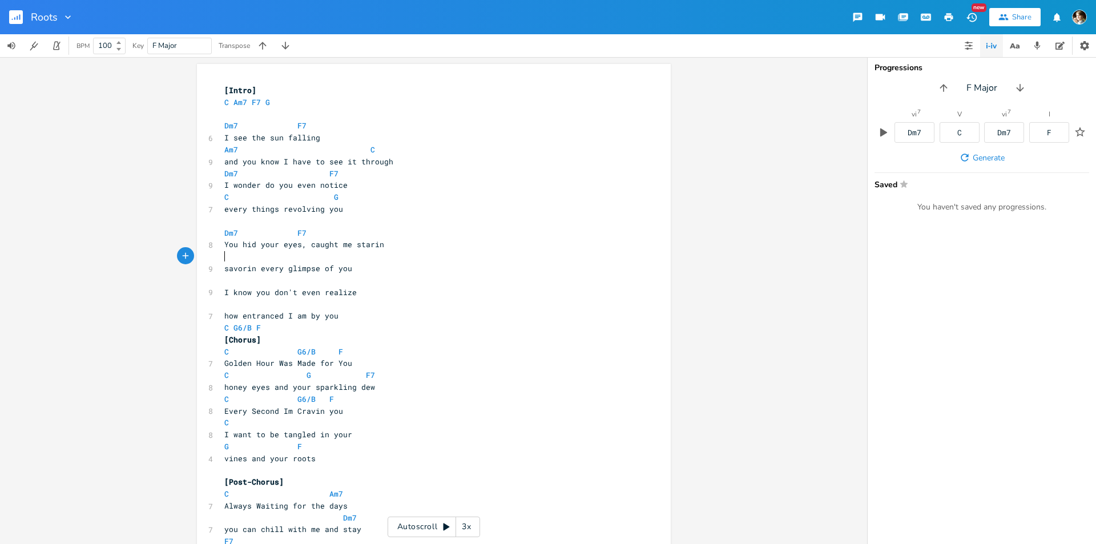
click at [238, 254] on pre "​" at bounding box center [428, 257] width 412 height 12
click at [362, 256] on span at bounding box center [361, 257] width 18 height 12
click at [340, 174] on pre "Dm7 F7" at bounding box center [428, 174] width 412 height 12
type textarea "Dm7 F7"
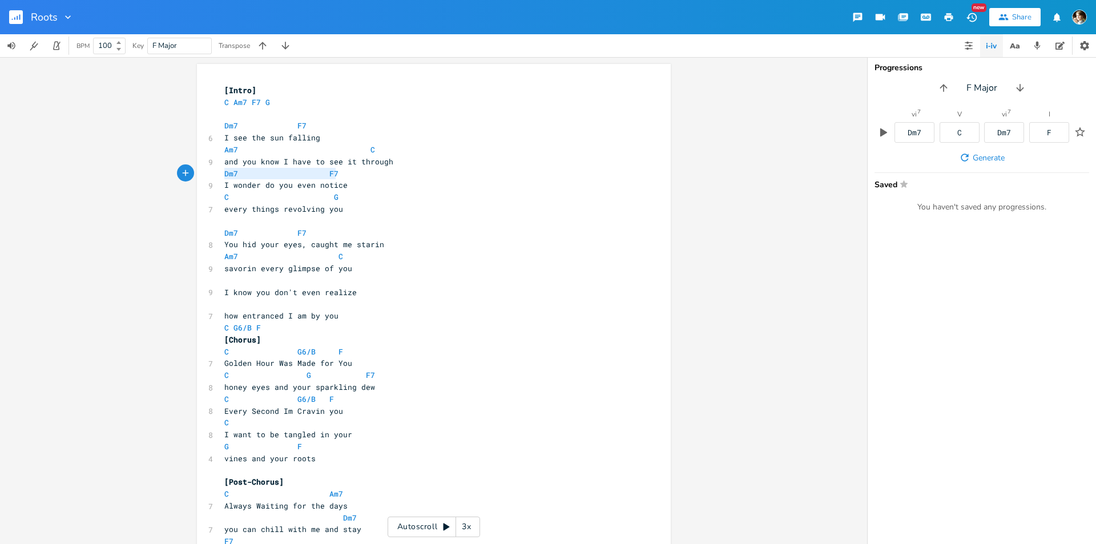
click at [222, 175] on pre "Dm7 F7" at bounding box center [428, 174] width 412 height 12
click at [250, 282] on pre "​" at bounding box center [428, 281] width 412 height 12
paste textarea "C G"
click at [345, 195] on pre "C G" at bounding box center [428, 197] width 412 height 12
type textarea "C G"
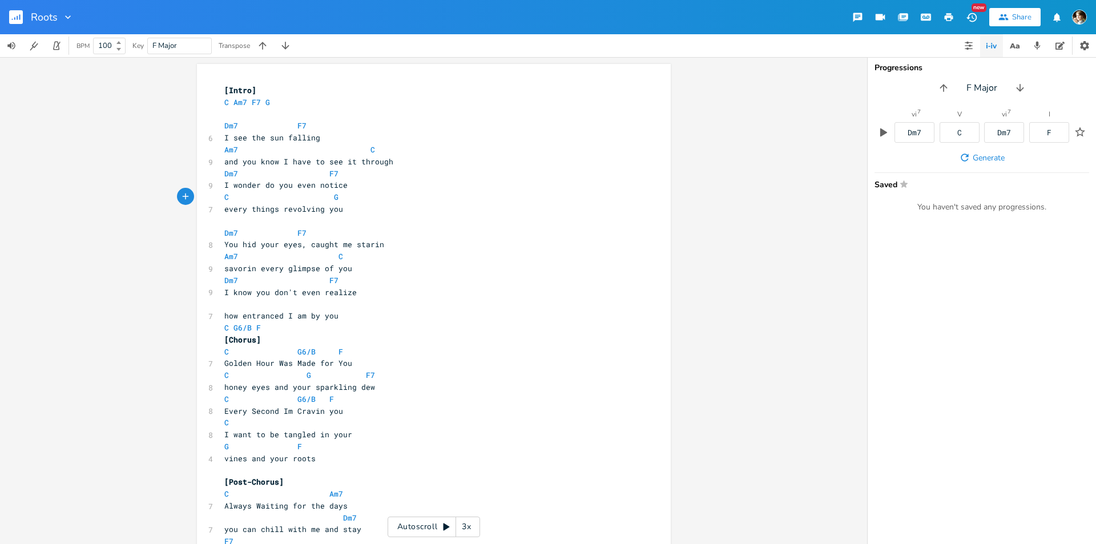
click at [222, 199] on pre "C G" at bounding box center [428, 197] width 412 height 12
click at [244, 309] on pre "​" at bounding box center [428, 304] width 412 height 12
paste textarea "Dm7 F7 You hid your eyes, caught me starin Am7 C savorin every glimpse of you D…"
click at [394, 312] on pre "how entranced I am by you" at bounding box center [428, 316] width 412 height 12
type textarea "Dm7 F7 You hid your eyes, caught me starin Am7 C savorin every glimpse of you D…"
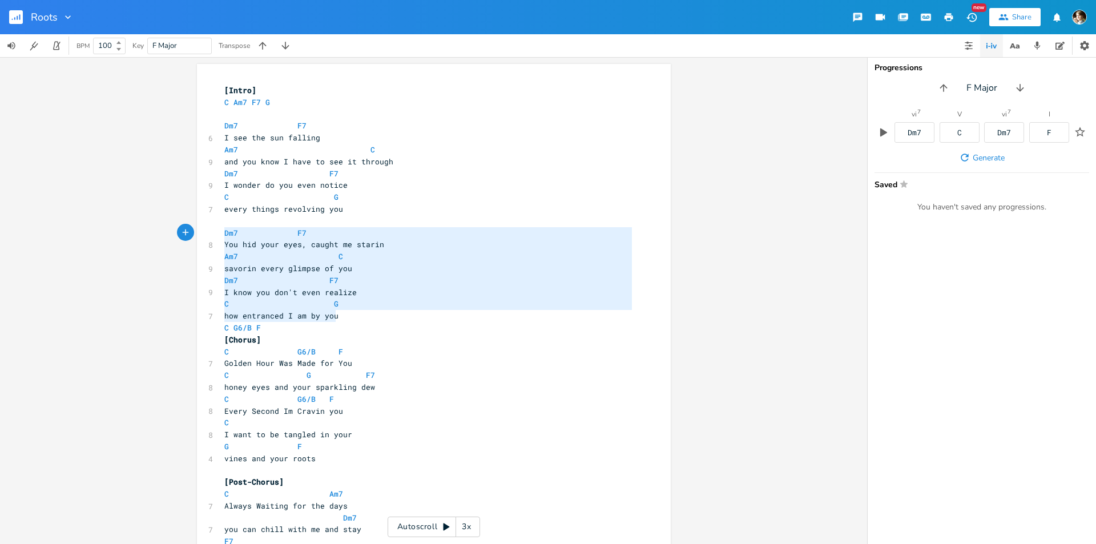
click at [222, 235] on pre "Dm7 F7" at bounding box center [428, 233] width 412 height 12
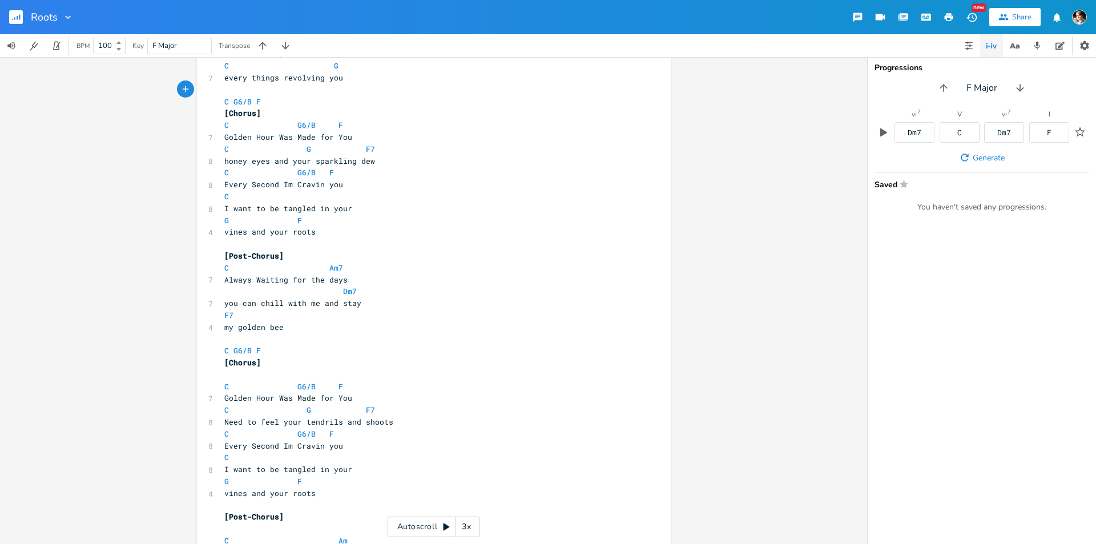
scroll to position [114, 0]
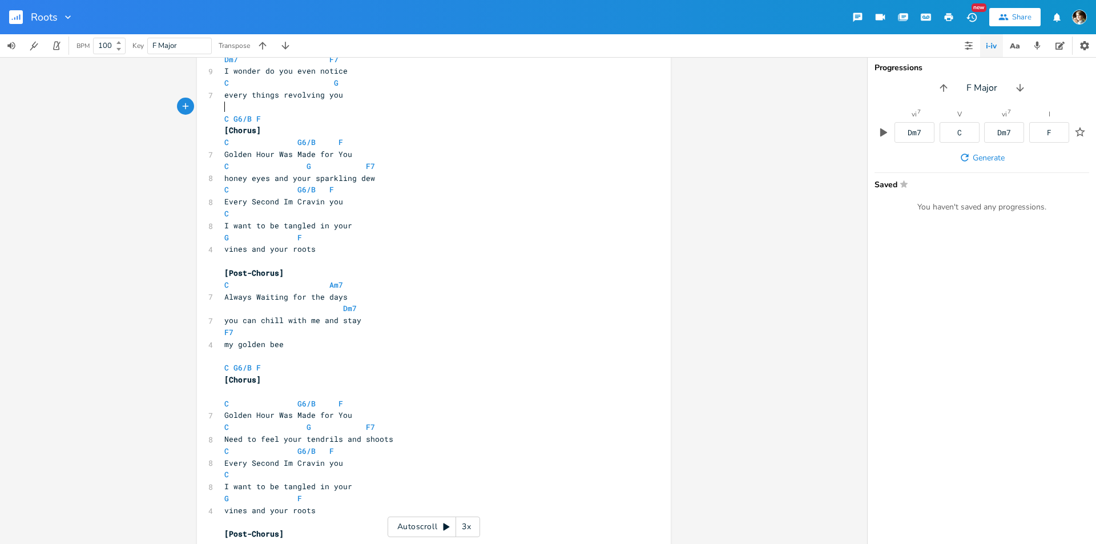
click at [292, 354] on pre "​" at bounding box center [428, 356] width 412 height 12
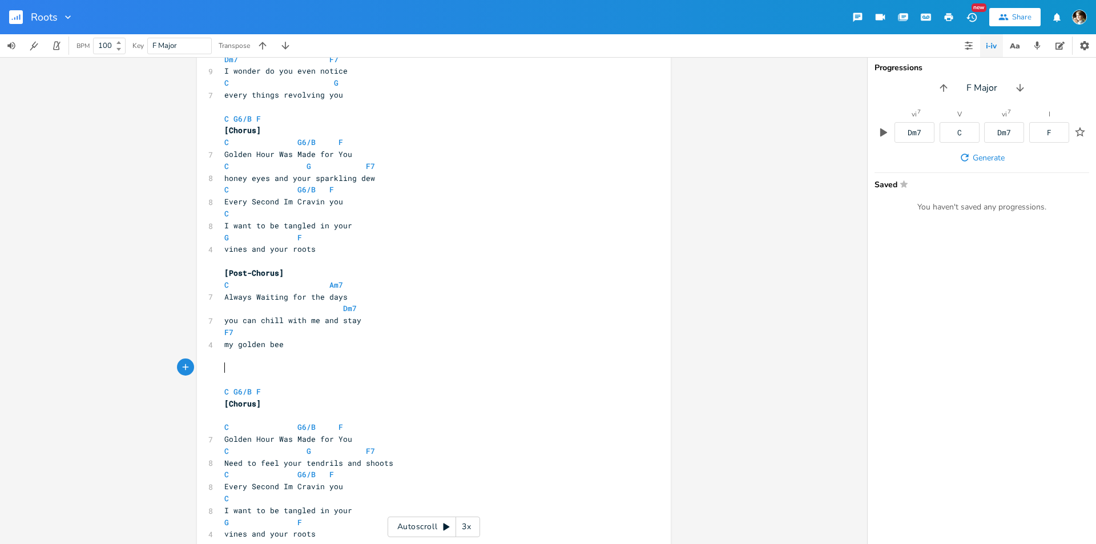
paste textarea "["
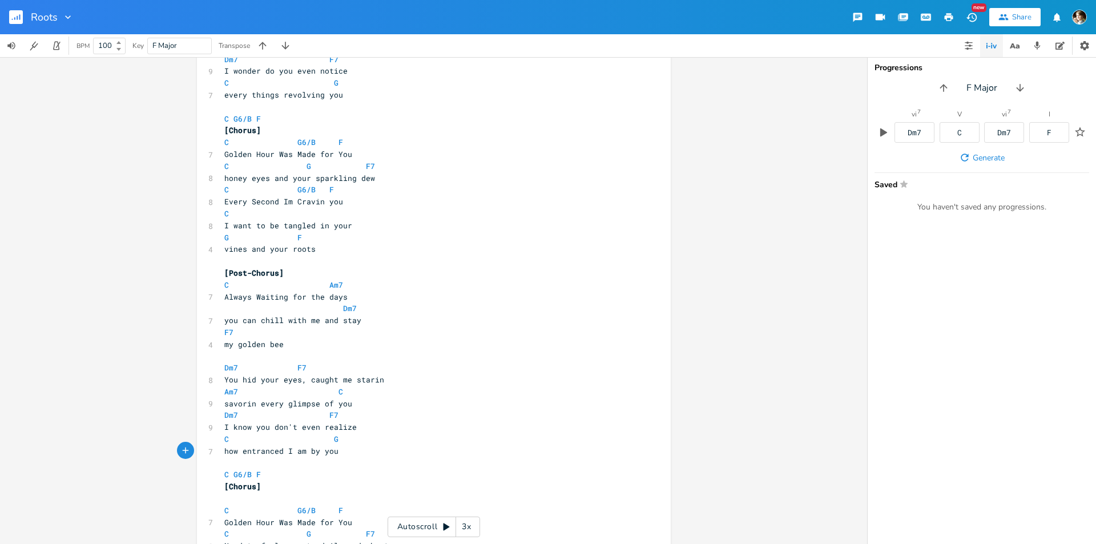
click at [282, 361] on pre "​" at bounding box center [428, 356] width 412 height 12
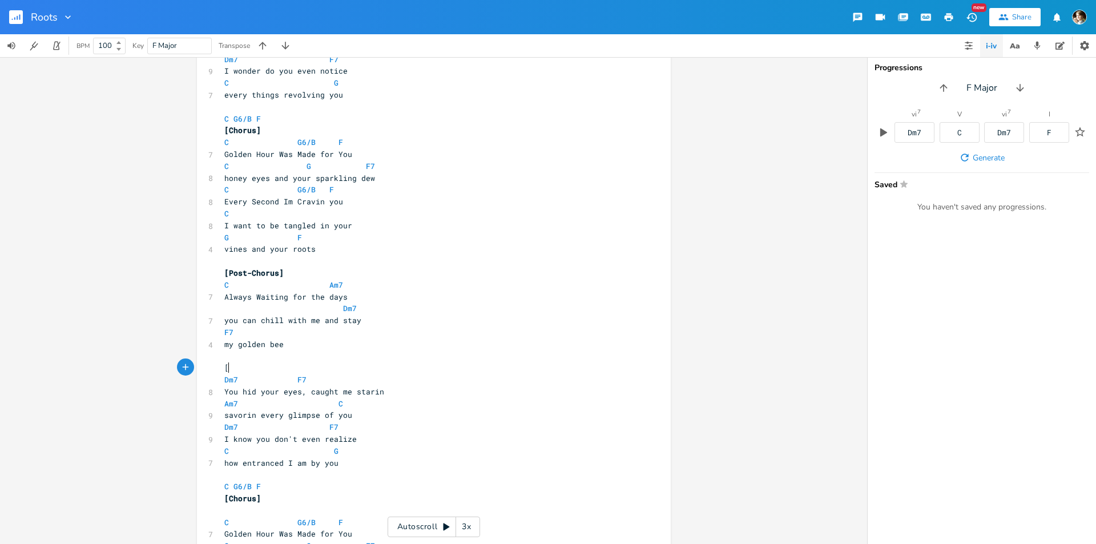
type textarea "[]"
type textarea "Verse 1"
type textarea "2"
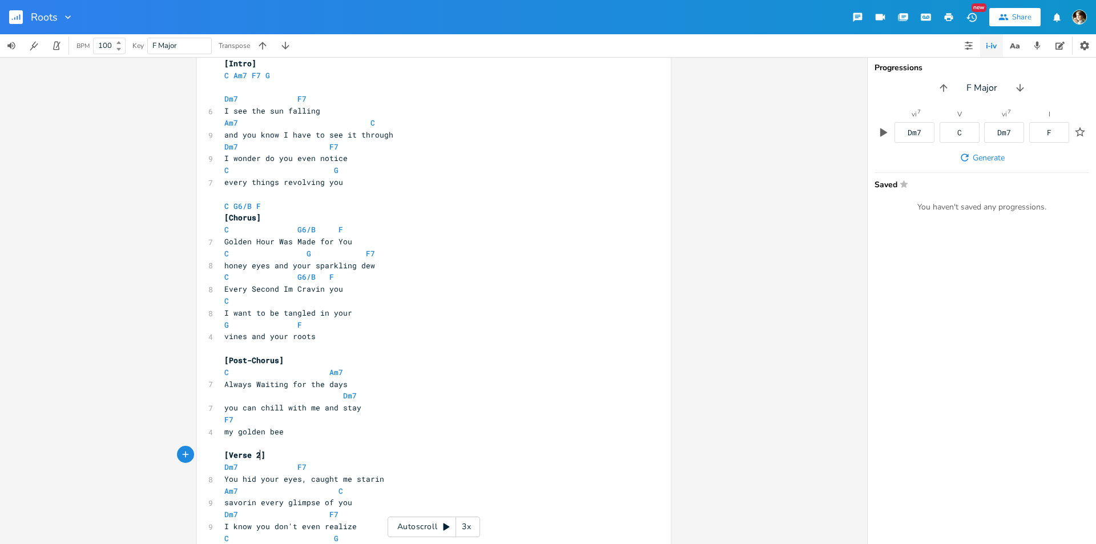
scroll to position [0, 0]
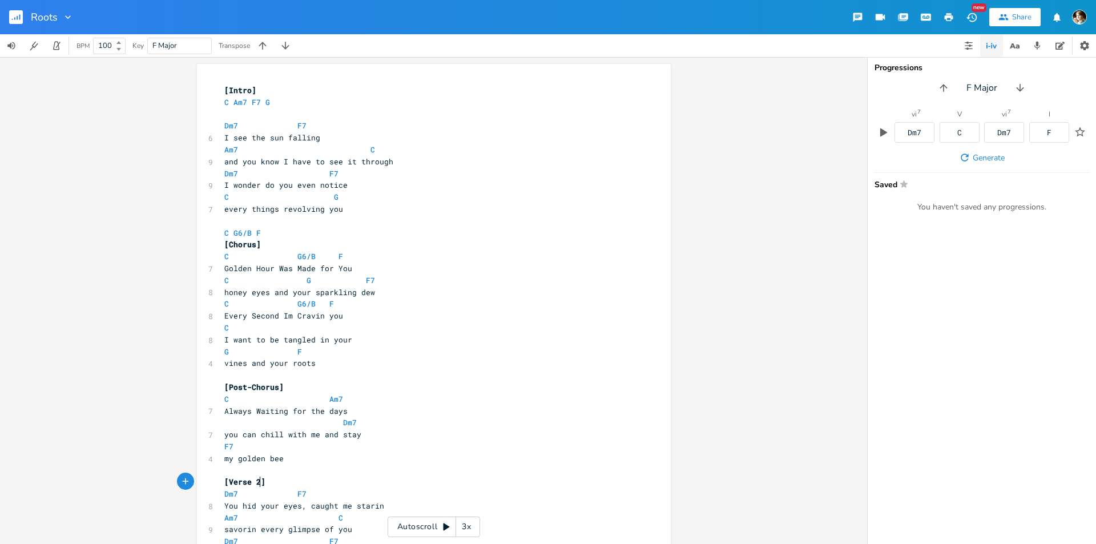
click at [244, 89] on span "[Intro]" at bounding box center [240, 90] width 32 height 10
click at [247, 91] on span "[Intro]" at bounding box center [240, 90] width 32 height 10
click at [227, 118] on pre "​" at bounding box center [428, 114] width 412 height 12
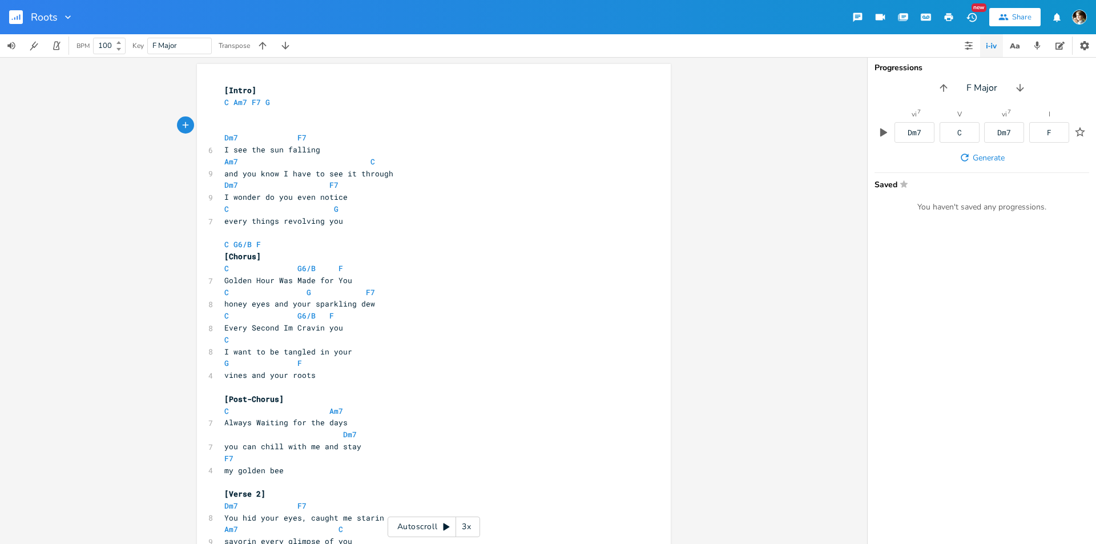
type textarea "[]"
type textarea "Verse 21"
type textarea "1"
click at [285, 104] on pre "C Am7 F7 G" at bounding box center [428, 102] width 412 height 12
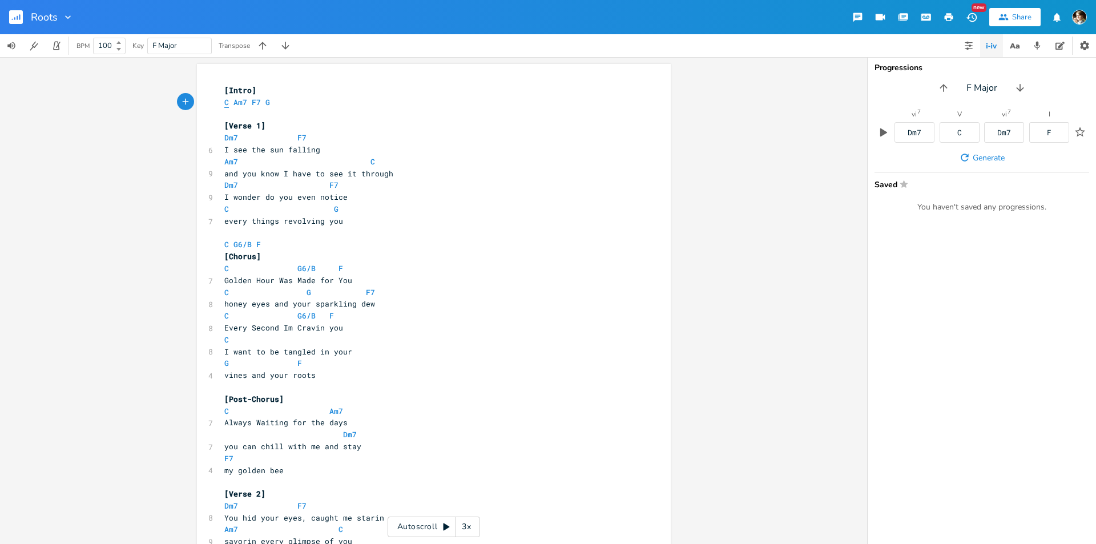
type textarea "C Am7 F7 G"
click at [224, 102] on span "C" at bounding box center [226, 102] width 5 height 11
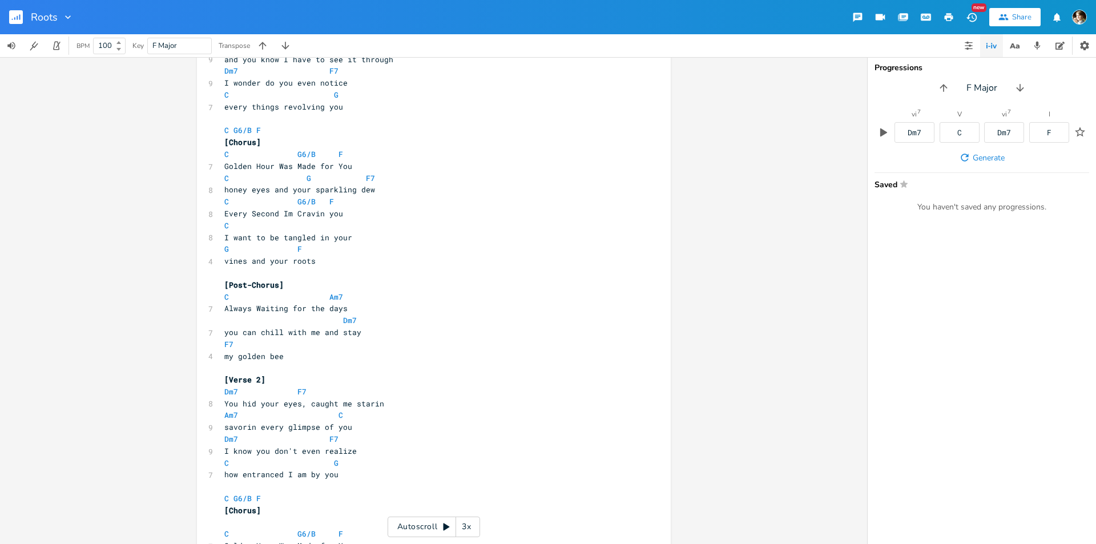
scroll to position [285, 0]
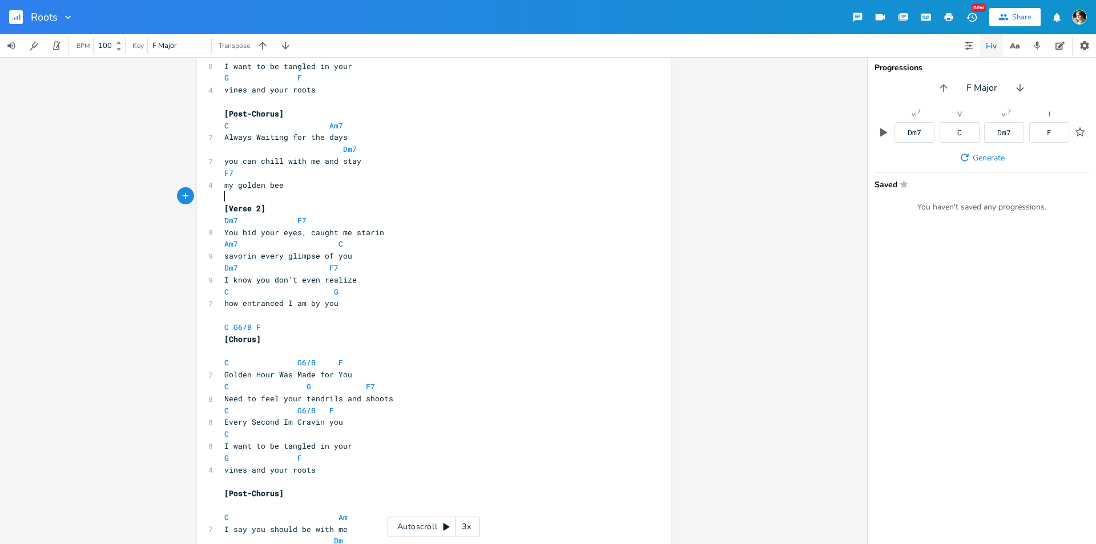
click at [231, 193] on pre "​" at bounding box center [428, 197] width 412 height 12
click at [336, 290] on pre "C G" at bounding box center [428, 292] width 412 height 12
click at [362, 249] on pre "Am7 C" at bounding box center [428, 244] width 412 height 12
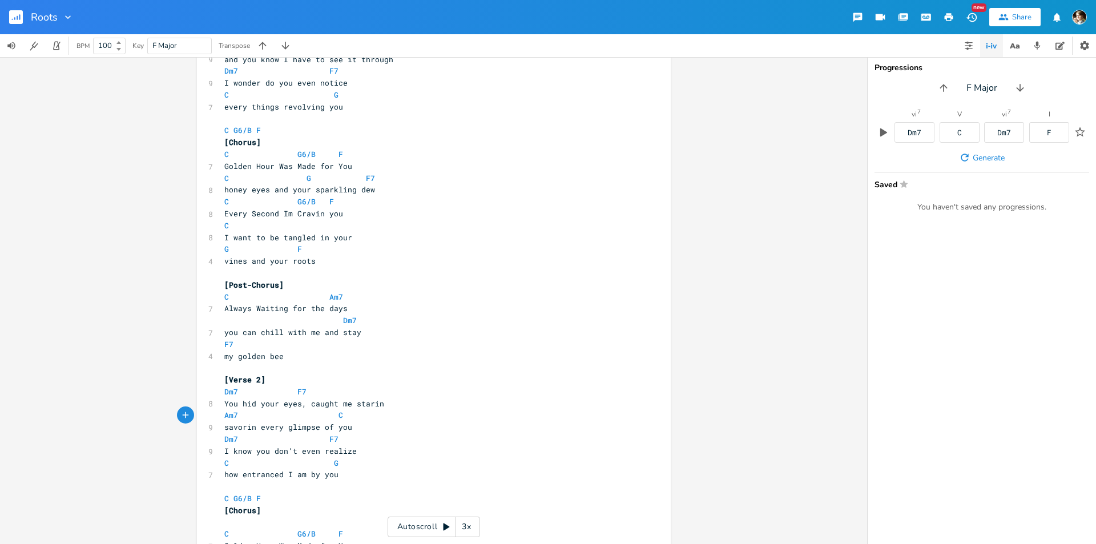
scroll to position [228, 0]
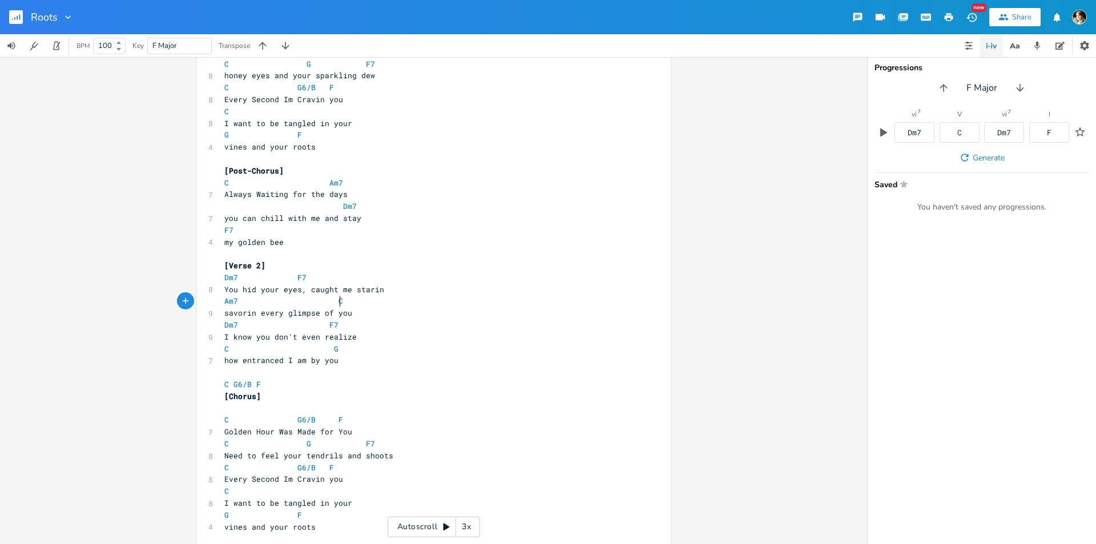
click at [338, 359] on pre "how entranced I am by you" at bounding box center [428, 360] width 412 height 12
click at [353, 311] on pre "savorin every glimpse of you" at bounding box center [428, 313] width 412 height 12
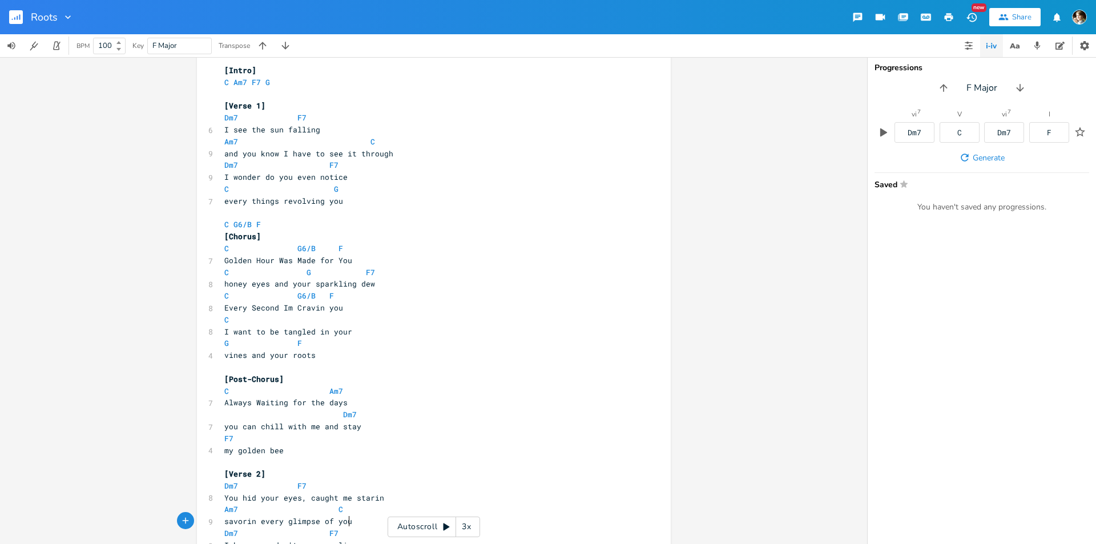
scroll to position [0, 0]
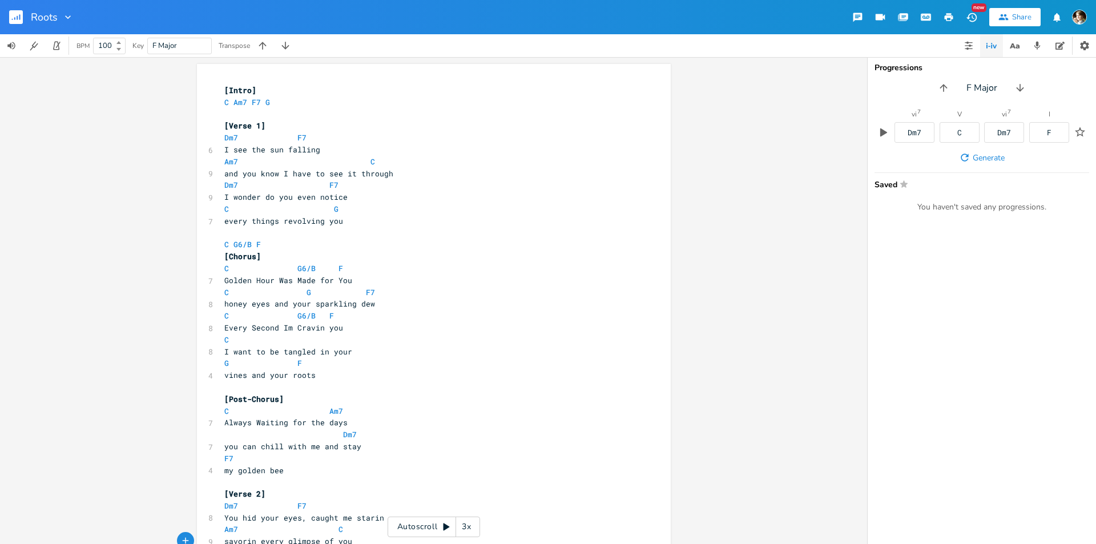
click at [246, 112] on pre "​" at bounding box center [428, 114] width 412 height 12
click at [344, 221] on pre "every things revolving you" at bounding box center [428, 221] width 412 height 12
click at [222, 280] on pre "Golden Hour Was Made for You" at bounding box center [428, 281] width 412 height 12
click at [346, 280] on pre "Golden Hour Was Made for You" at bounding box center [428, 281] width 412 height 12
click at [222, 304] on pre "honey eyes and your sparkling dew" at bounding box center [428, 304] width 412 height 12
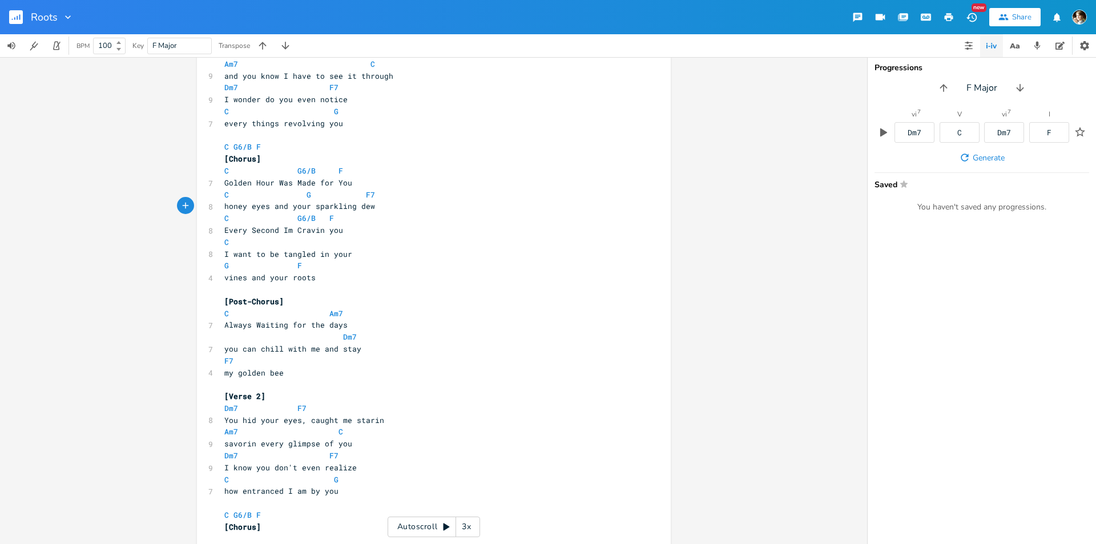
scroll to position [114, 0]
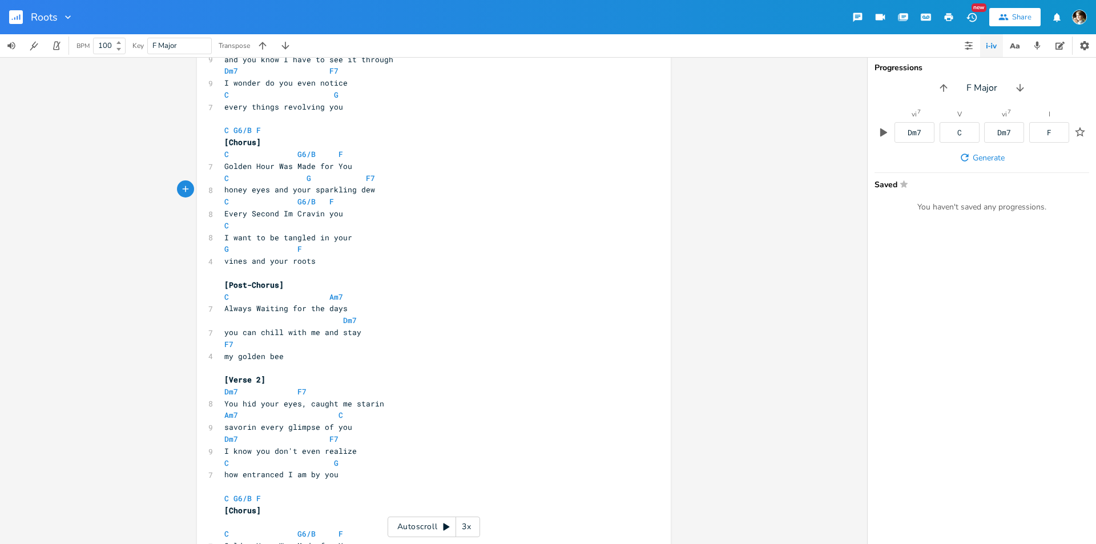
click at [288, 391] on span at bounding box center [288, 392] width 18 height 12
click at [264, 417] on span at bounding box center [270, 415] width 18 height 12
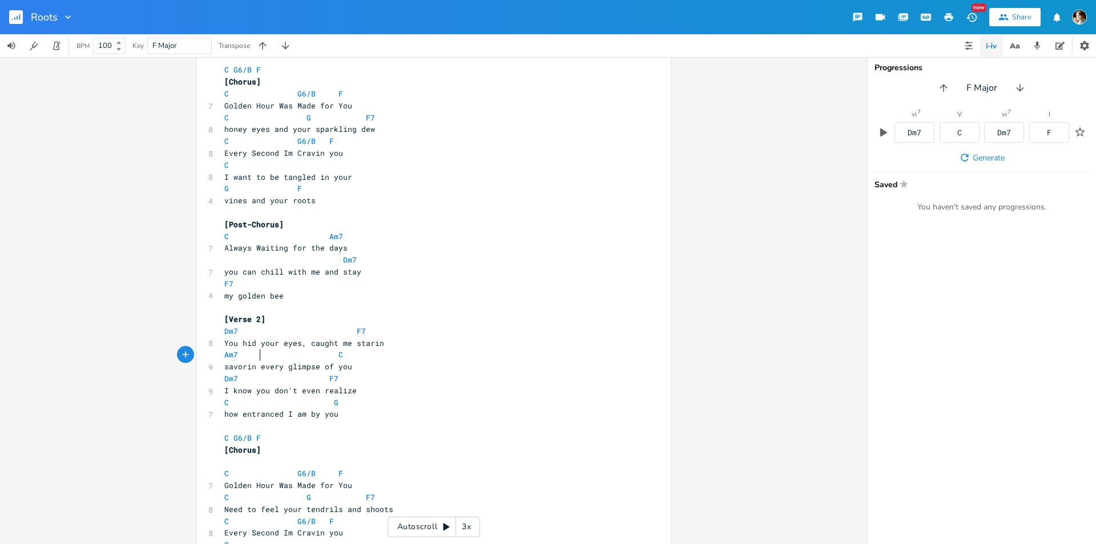
scroll to position [228, 0]
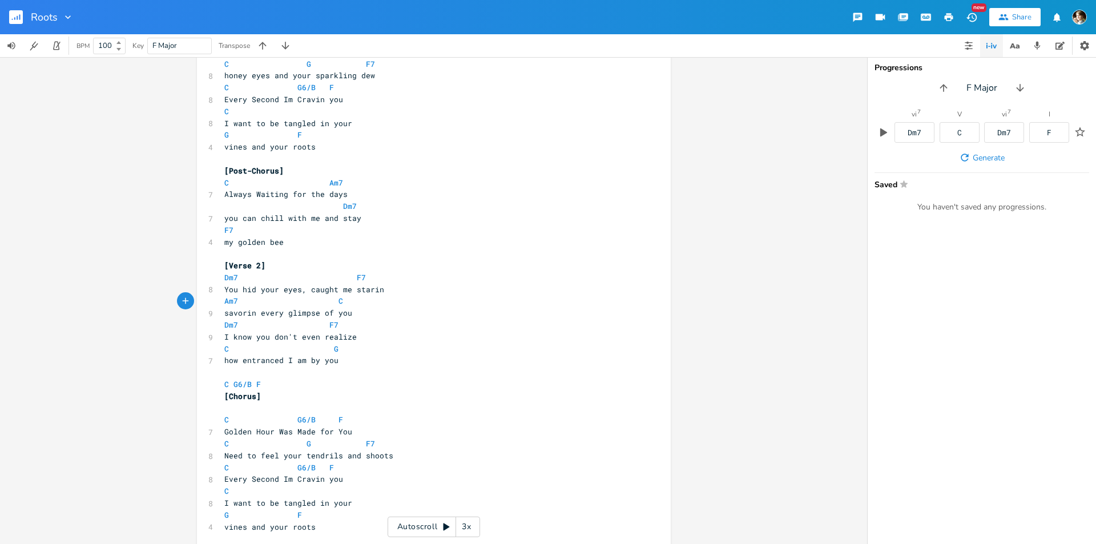
click at [350, 301] on pre "Am7 C" at bounding box center [428, 301] width 412 height 12
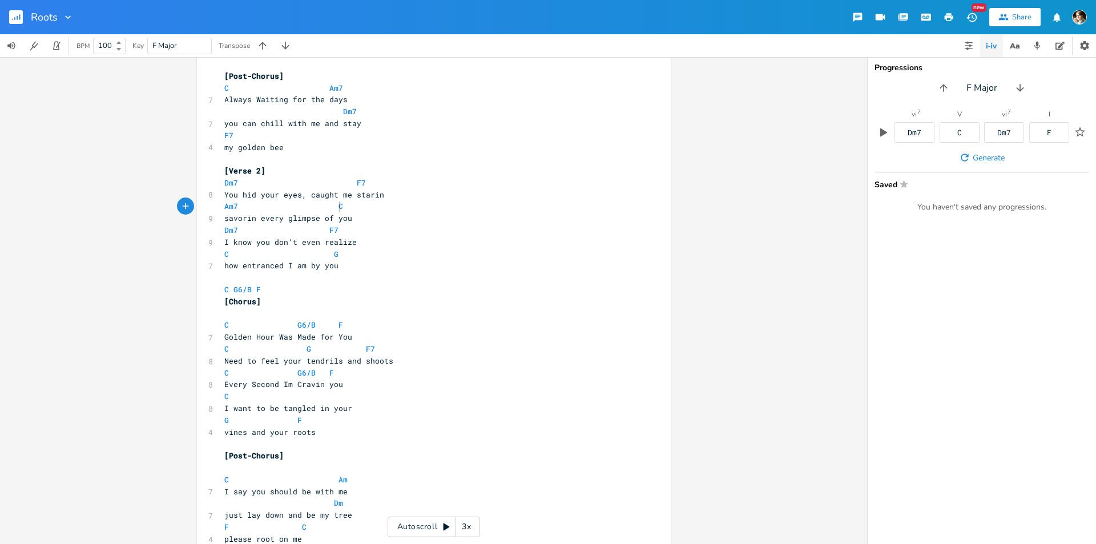
scroll to position [342, 0]
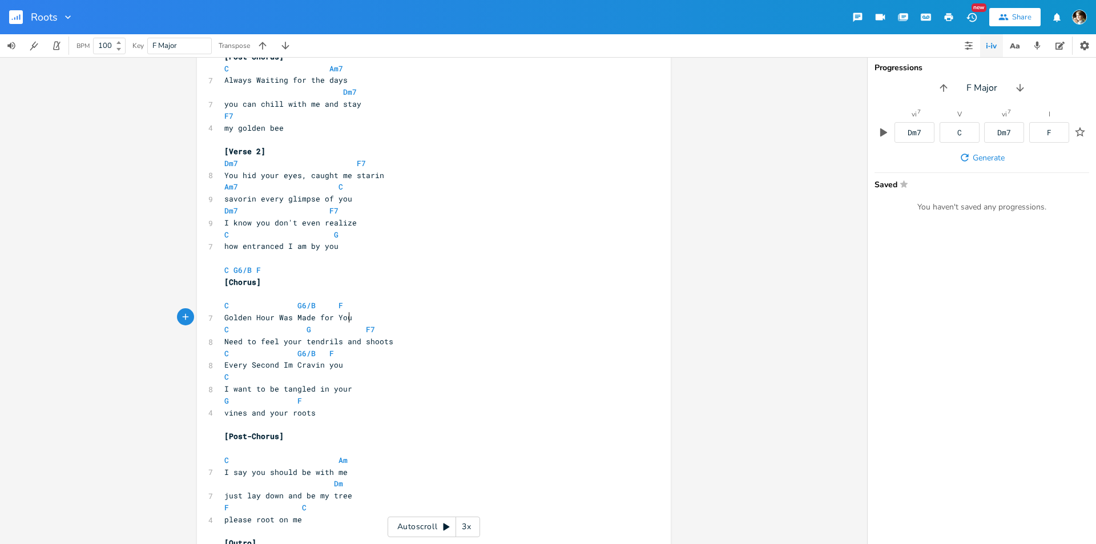
click at [369, 313] on pre "Golden Hour Was Made for You" at bounding box center [428, 318] width 412 height 12
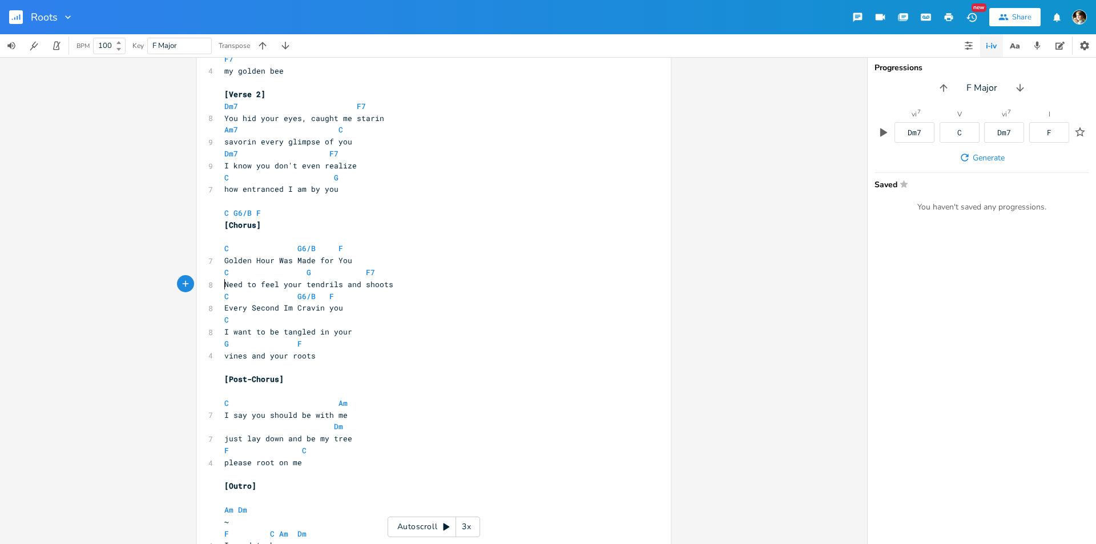
click at [224, 283] on span "Need to feel your tendrils and shoots" at bounding box center [308, 284] width 169 height 10
click at [406, 287] on pre "Need to feel your tendrils and shoots" at bounding box center [428, 285] width 412 height 12
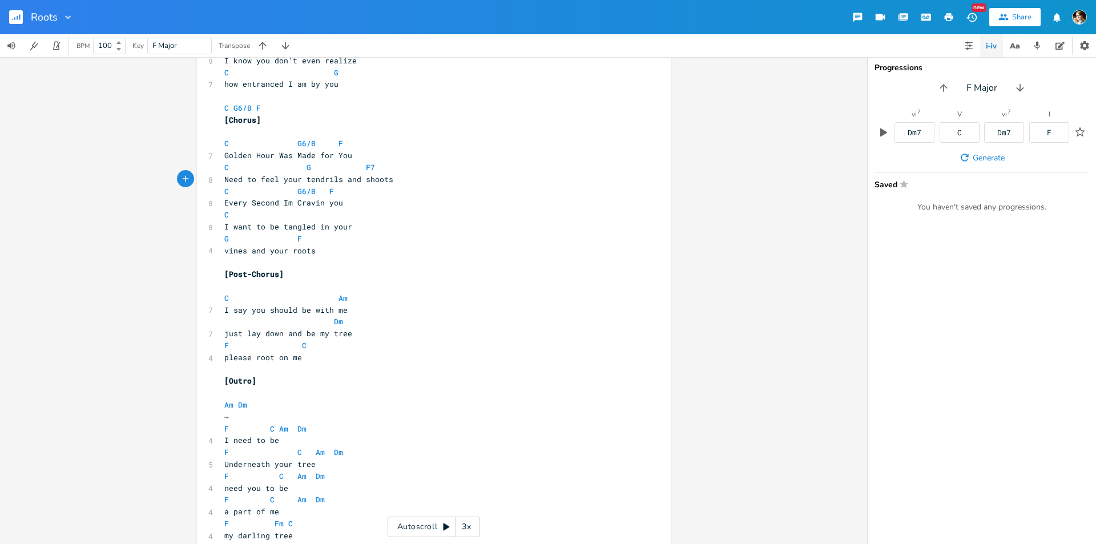
scroll to position [514, 0]
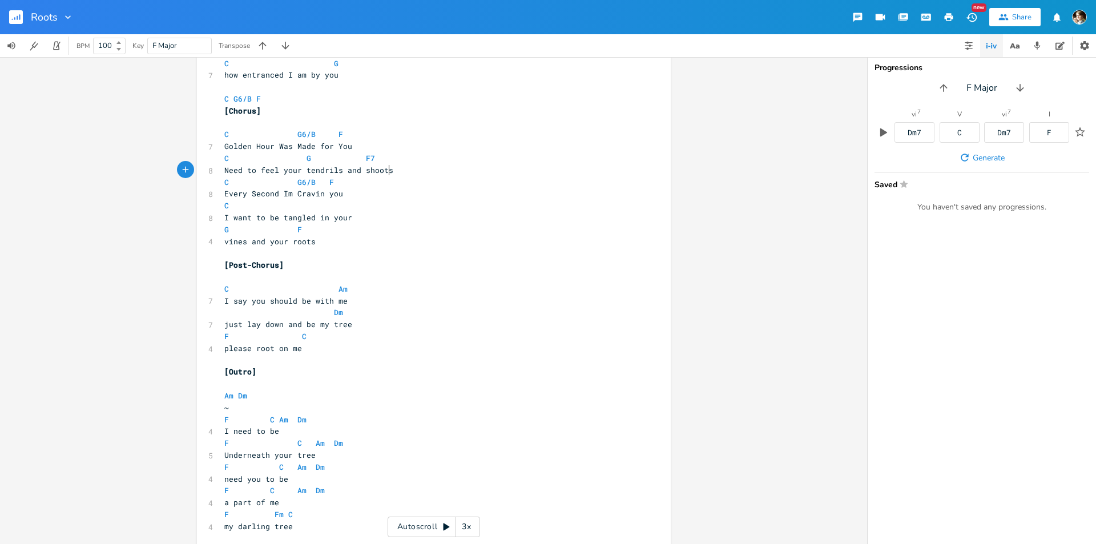
click at [341, 196] on pre "Every Second Im Cravin you" at bounding box center [428, 194] width 412 height 12
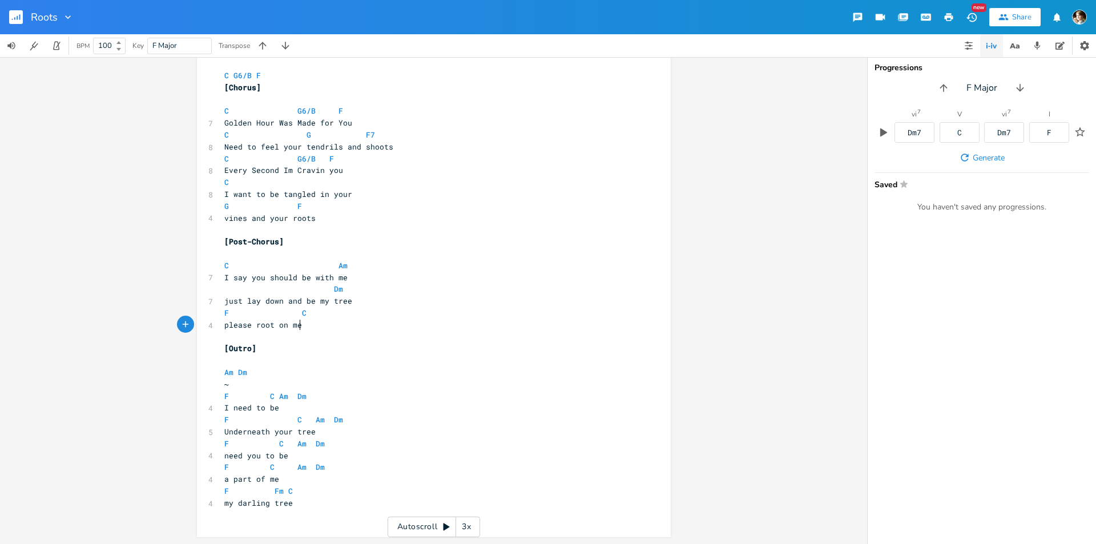
click at [311, 321] on pre "please root on me" at bounding box center [428, 325] width 412 height 12
click at [287, 343] on pre "[Outro]" at bounding box center [428, 348] width 412 height 12
click at [265, 361] on pre "​" at bounding box center [428, 360] width 412 height 12
click at [381, 429] on pre "Underneath your tree" at bounding box center [428, 432] width 412 height 12
click at [330, 452] on pre "need you to be" at bounding box center [428, 456] width 412 height 12
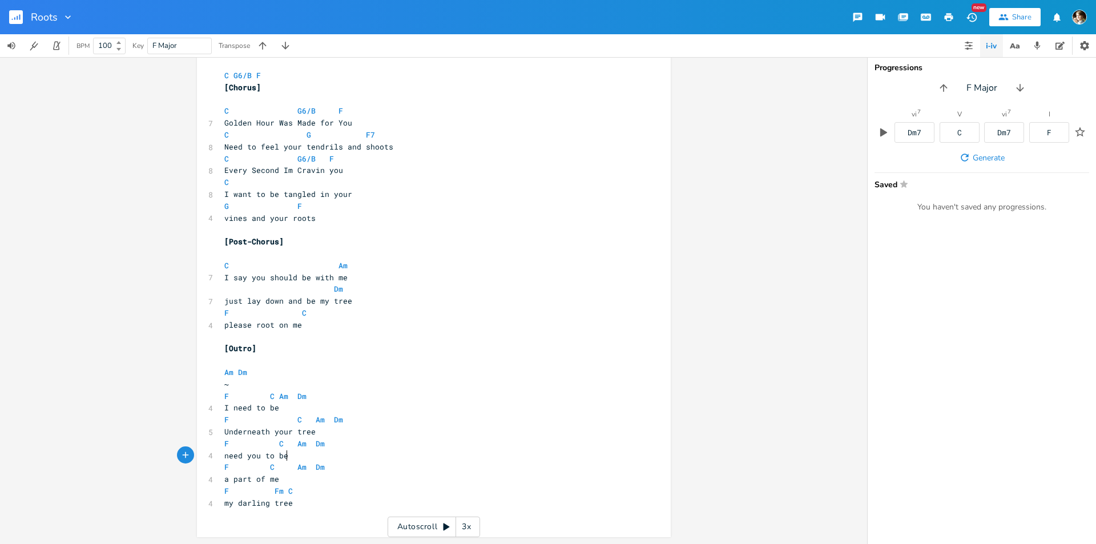
click at [345, 443] on pre "F C Am Dm" at bounding box center [428, 444] width 412 height 12
click at [362, 451] on pre "need you to be" at bounding box center [428, 456] width 412 height 12
click at [280, 430] on span "Underneath your tree" at bounding box center [269, 431] width 91 height 10
type textarea "your"
click at [280, 430] on span "Underneath your tree" at bounding box center [269, 431] width 91 height 10
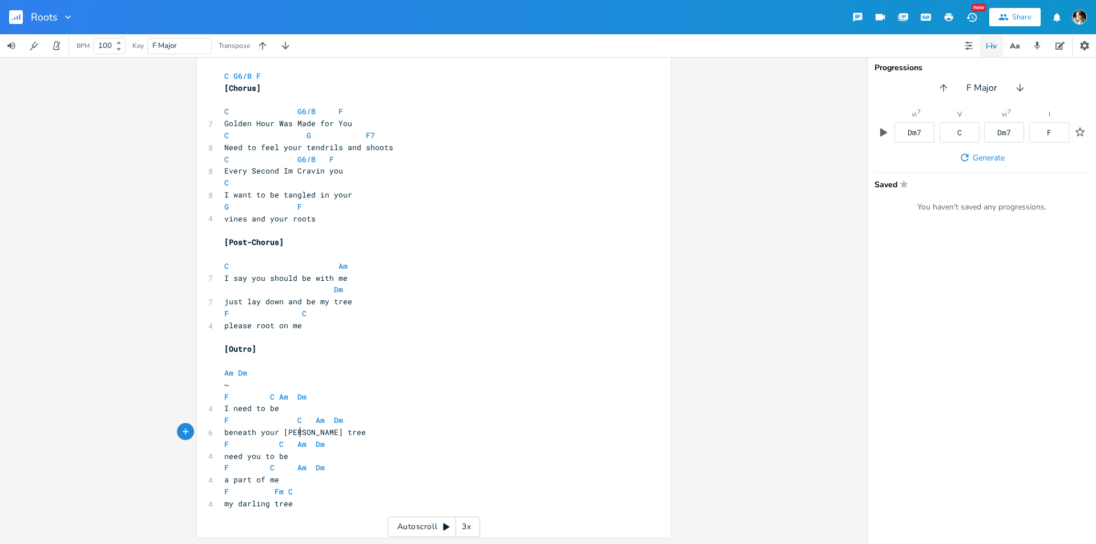
scroll to position [0, 70]
type textarea "beneath your canopy"
type textarea "tre"
click at [313, 434] on pre "beneath your canopye" at bounding box center [428, 432] width 412 height 12
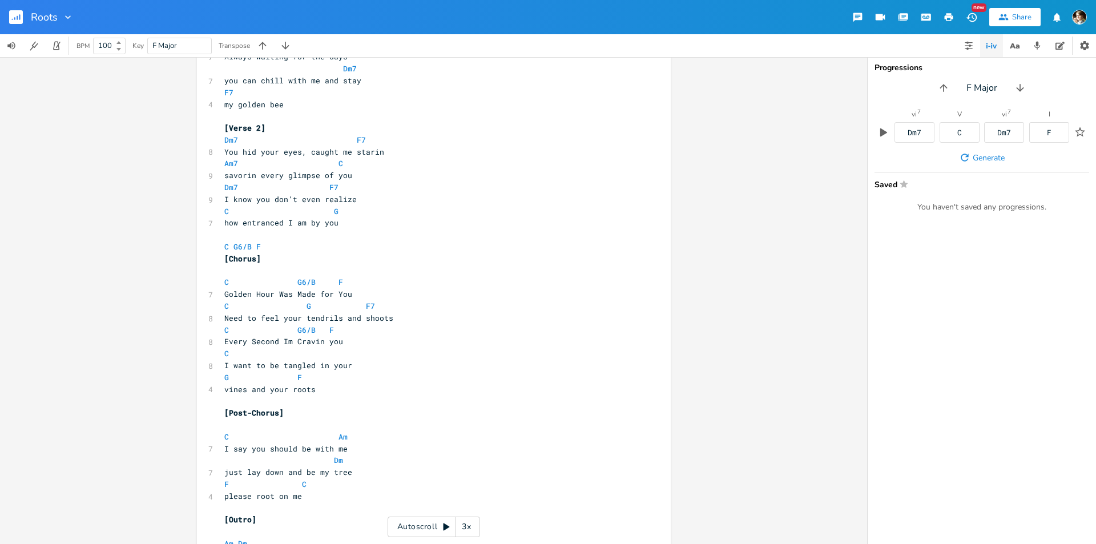
scroll to position [537, 0]
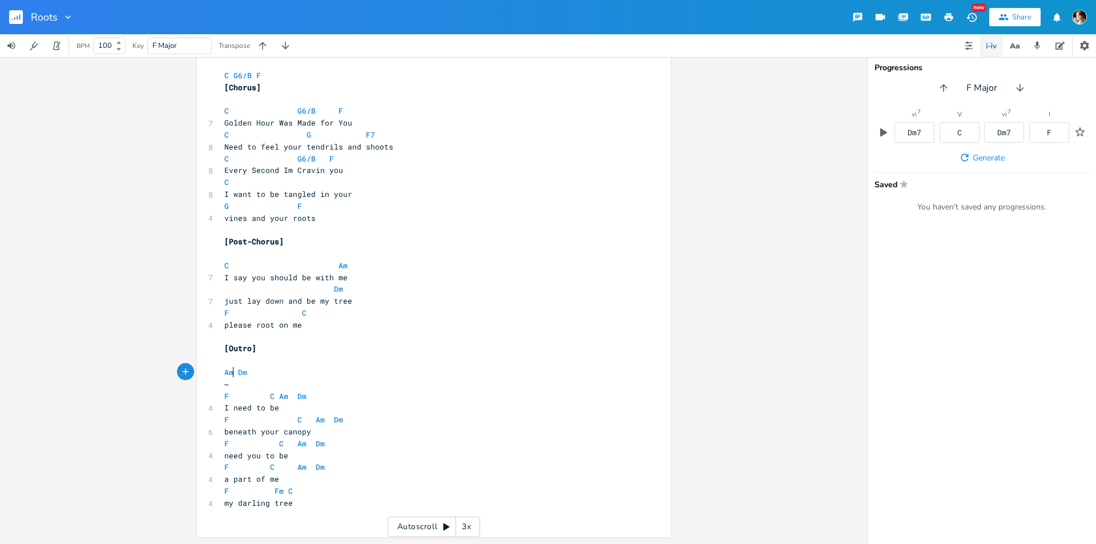
click at [230, 373] on span "Am Dm" at bounding box center [237, 372] width 27 height 10
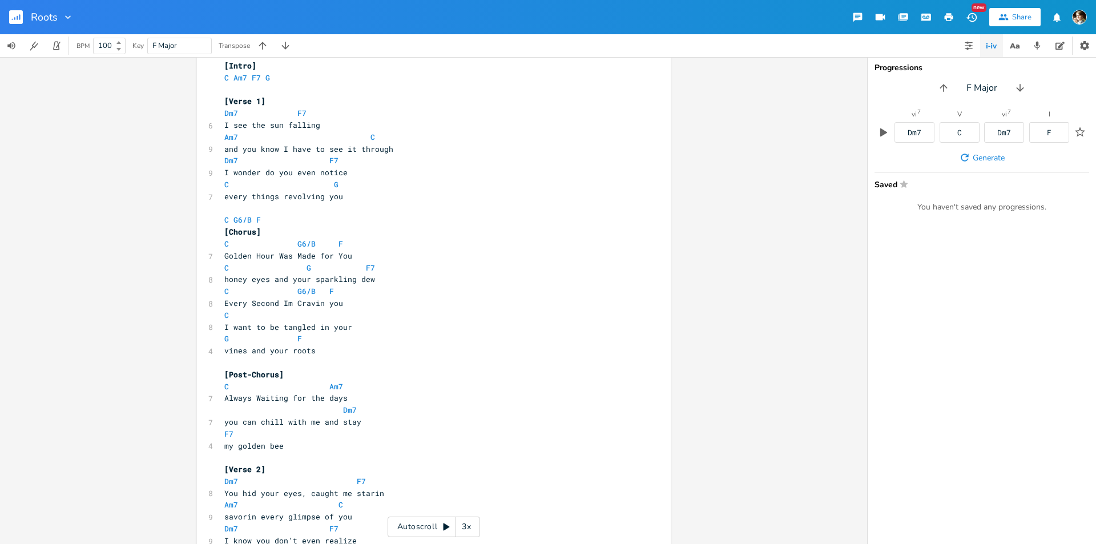
scroll to position [0, 0]
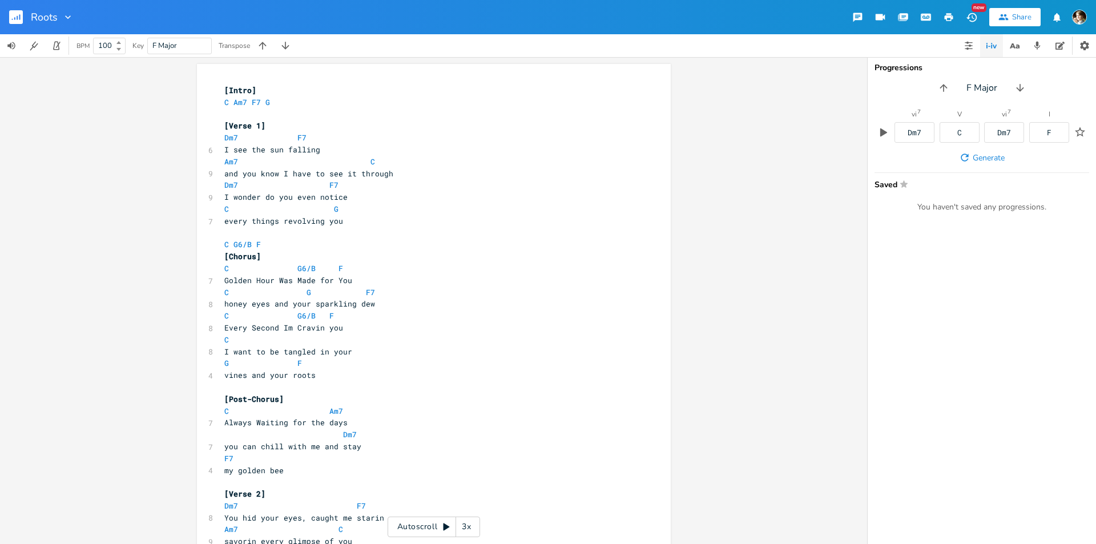
click at [188, 51] on span "F Major" at bounding box center [179, 45] width 54 height 15
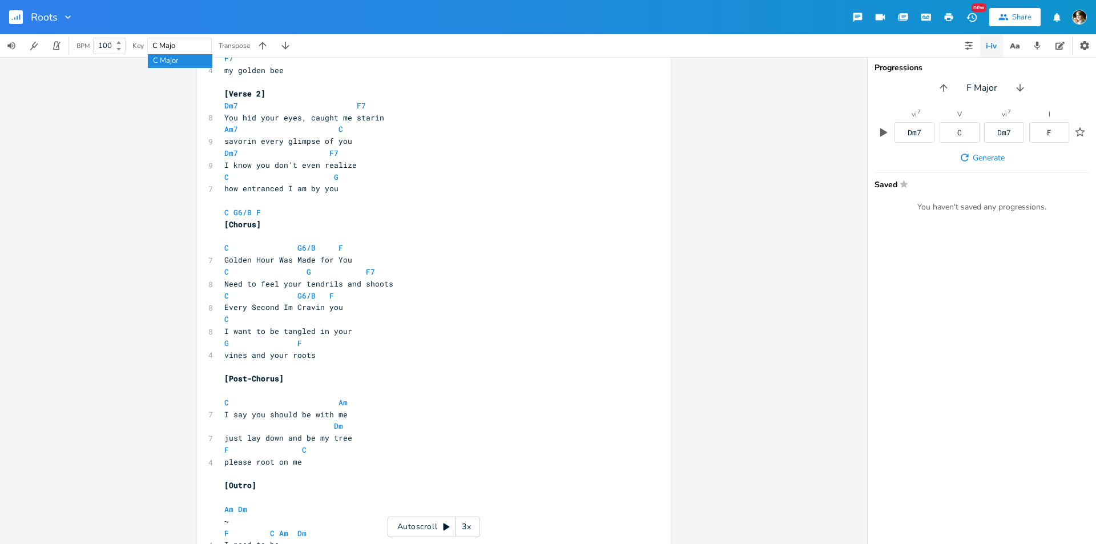
type input "C Major"
click at [463, 180] on pre "C G" at bounding box center [428, 177] width 412 height 12
click at [245, 107] on span at bounding box center [252, 106] width 18 height 12
click at [316, 99] on pre "[Verse 2]" at bounding box center [428, 94] width 412 height 12
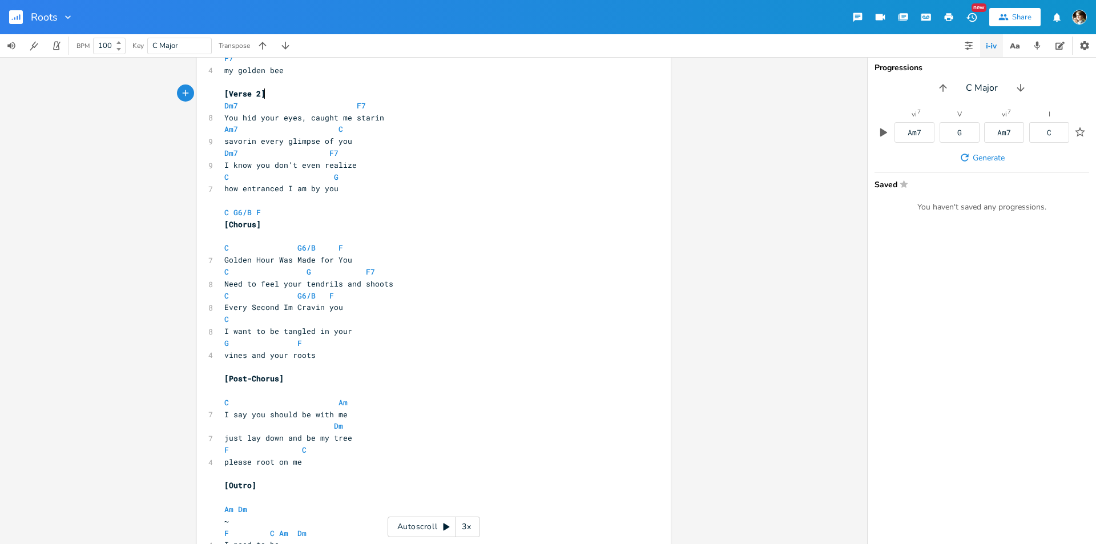
scroll to position [343, 0]
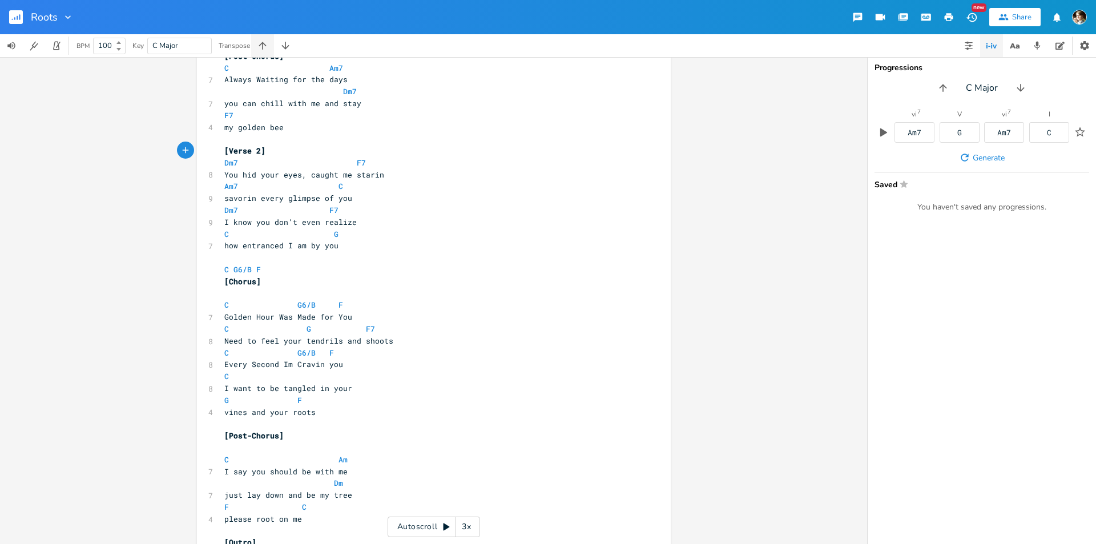
click at [265, 47] on icon "button" at bounding box center [262, 45] width 11 height 11
click at [281, 47] on icon "button" at bounding box center [285, 45] width 11 height 11
click at [261, 52] on button "button" at bounding box center [262, 45] width 23 height 23
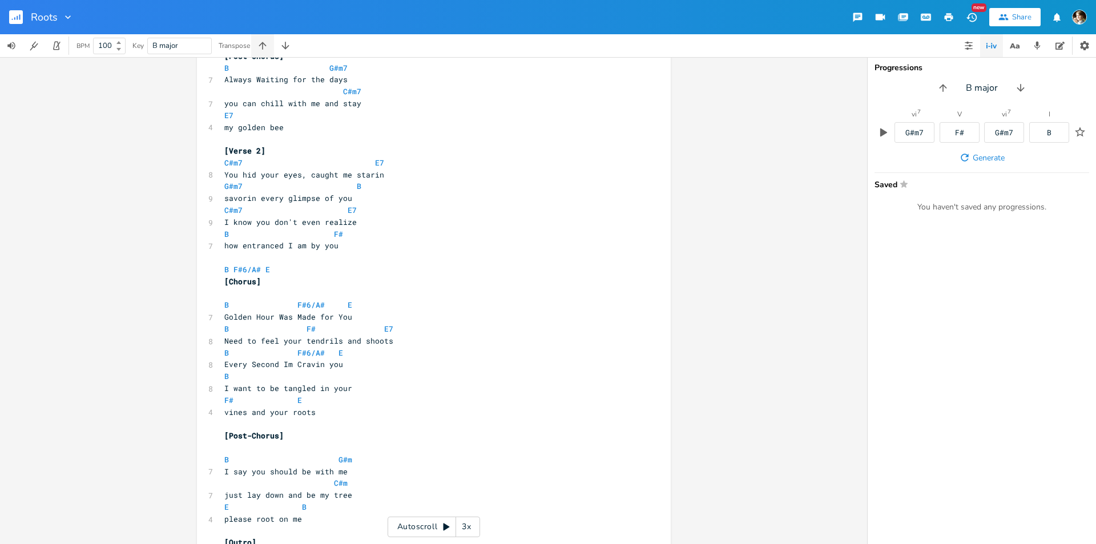
click at [261, 52] on button "button" at bounding box center [262, 45] width 23 height 23
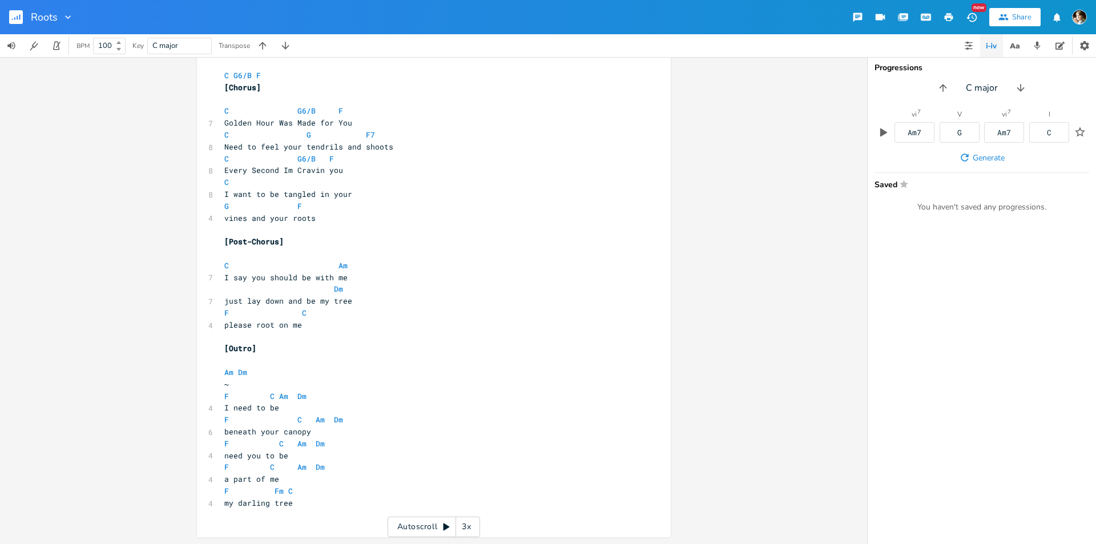
click at [455, 324] on pre "please root on me" at bounding box center [428, 325] width 412 height 12
click at [433, 340] on pre "​" at bounding box center [428, 337] width 412 height 12
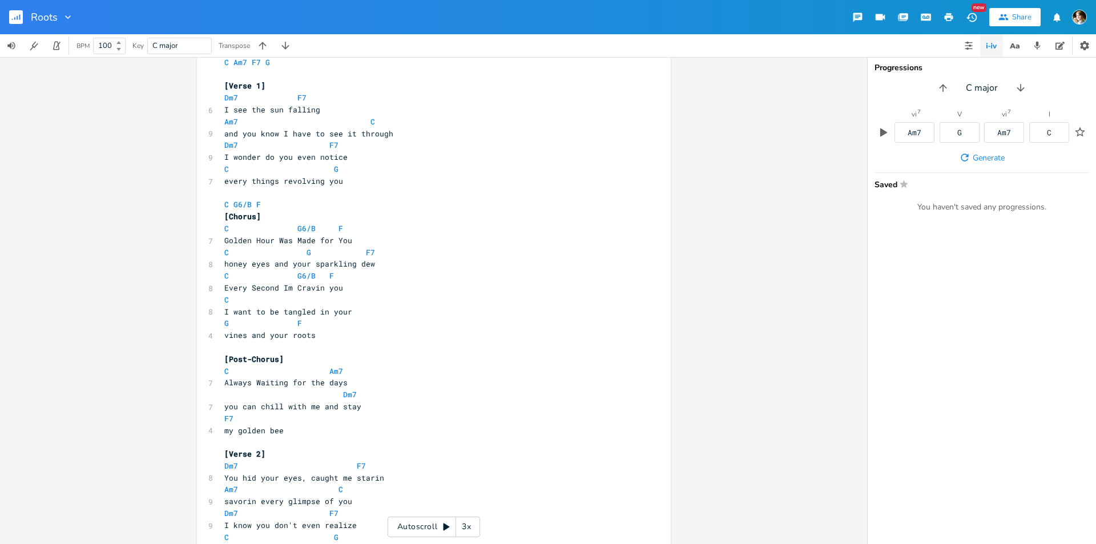
scroll to position [0, 0]
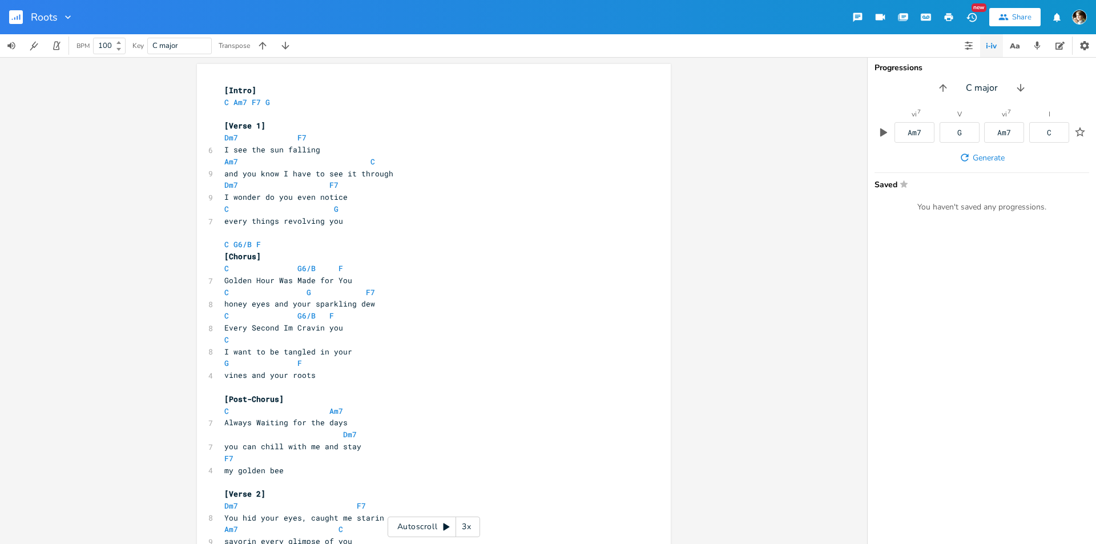
click at [16, 18] on rect "button" at bounding box center [16, 17] width 14 height 14
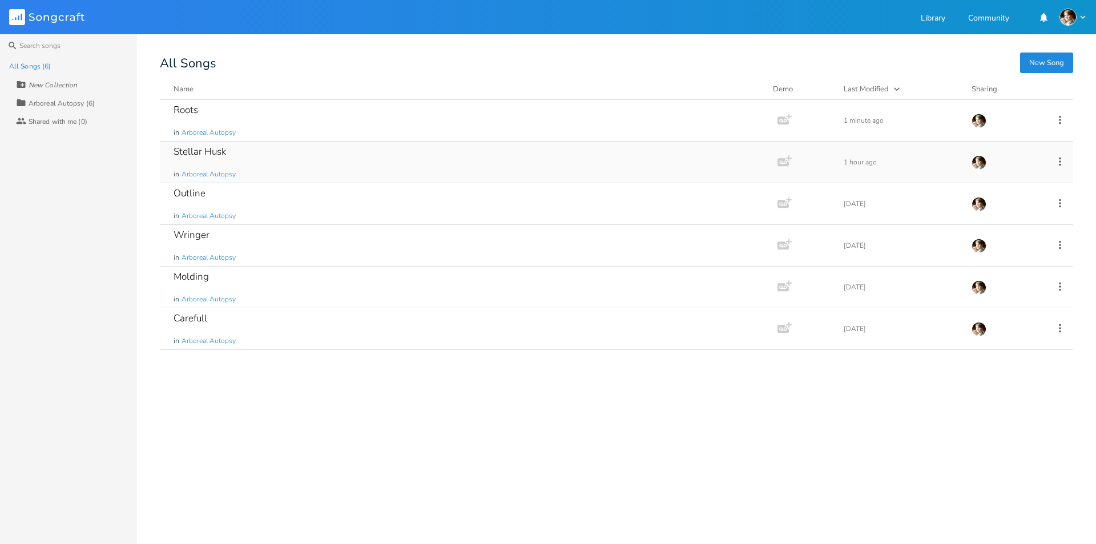
click at [235, 155] on div "Stellar Husk in Arboreal Autopsy" at bounding box center [467, 162] width 586 height 41
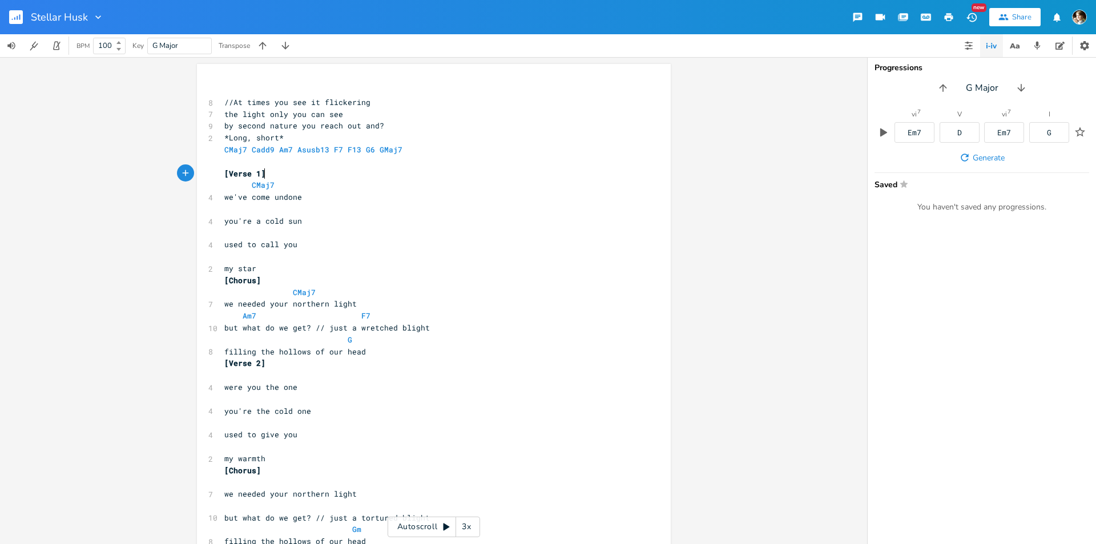
click at [297, 171] on pre "[Verse 1]" at bounding box center [428, 174] width 412 height 12
click at [292, 186] on pre "CMaj7" at bounding box center [428, 185] width 412 height 12
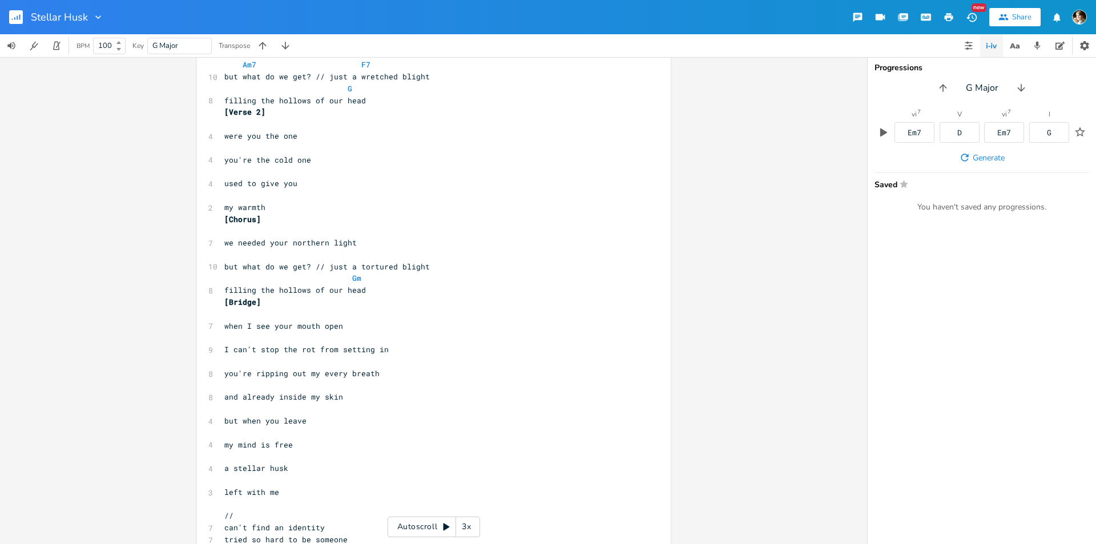
scroll to position [285, 0]
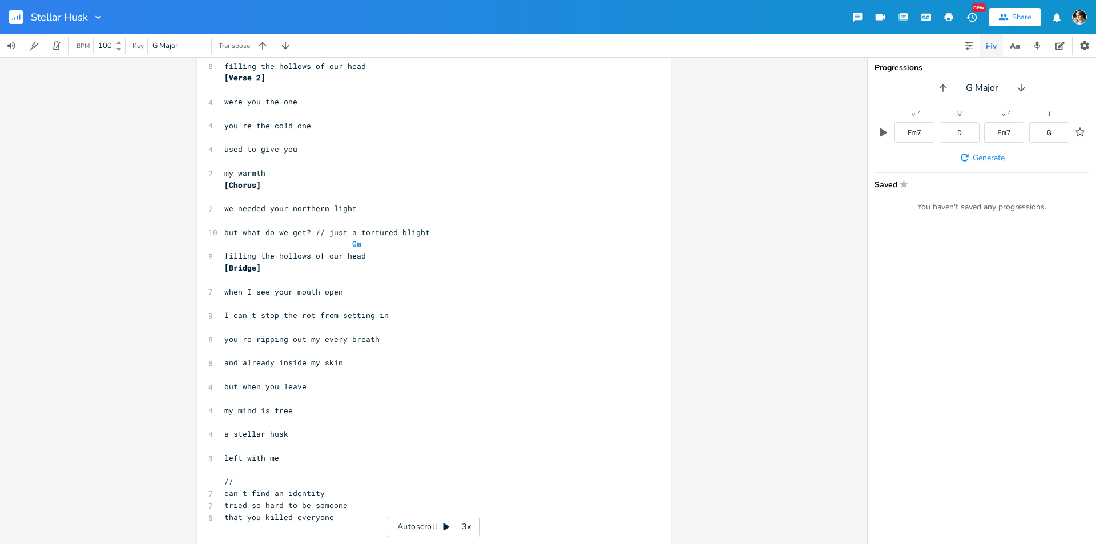
click at [312, 183] on pre "[Chorus]" at bounding box center [428, 185] width 412 height 12
click at [287, 173] on pre "my warmth" at bounding box center [428, 173] width 412 height 12
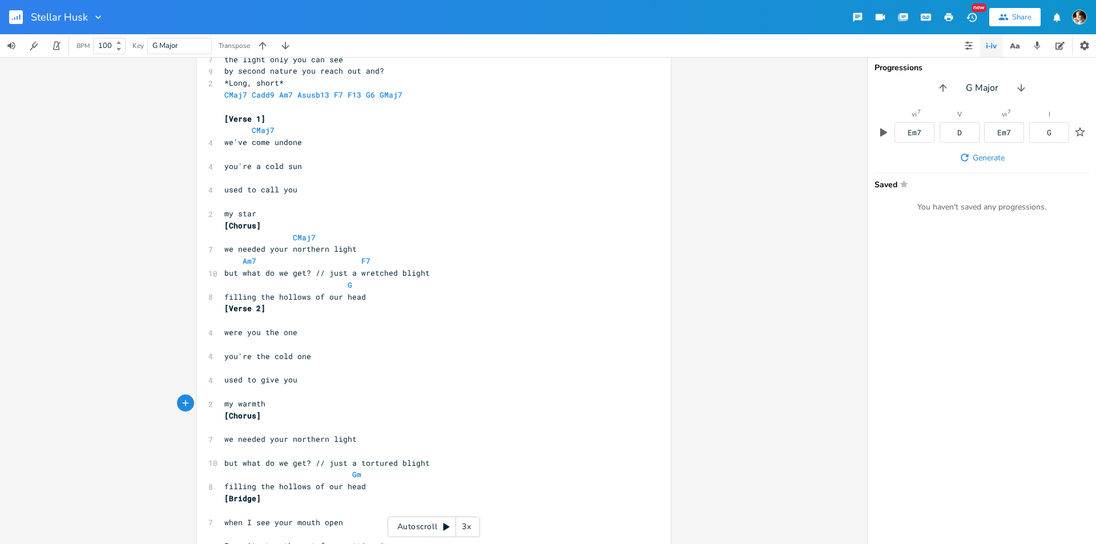
scroll to position [114, 0]
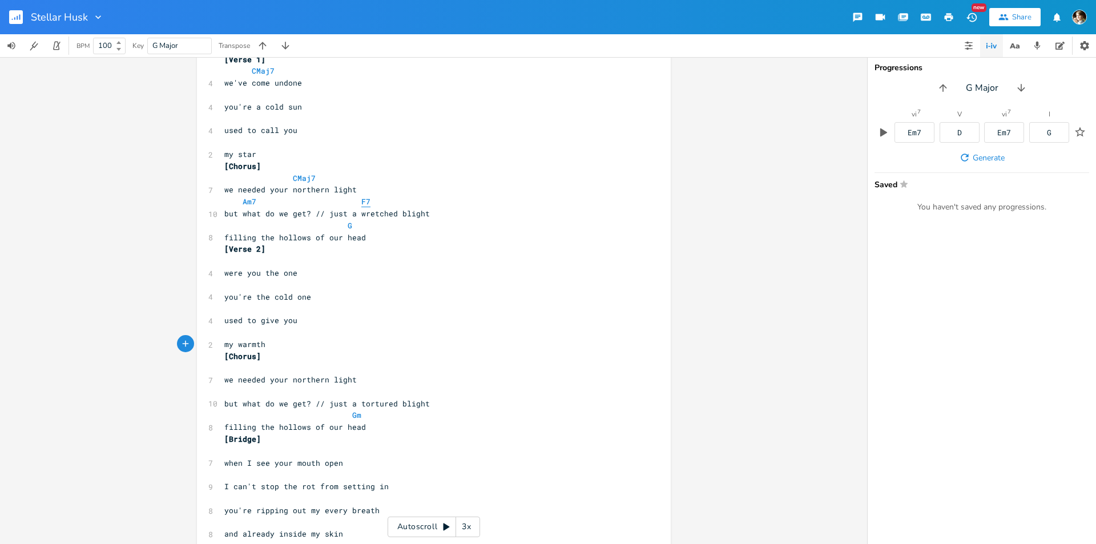
click at [361, 203] on span "F7" at bounding box center [365, 201] width 9 height 11
type textarea "m"
click at [437, 186] on pre "we needed your northern light" at bounding box center [428, 190] width 412 height 12
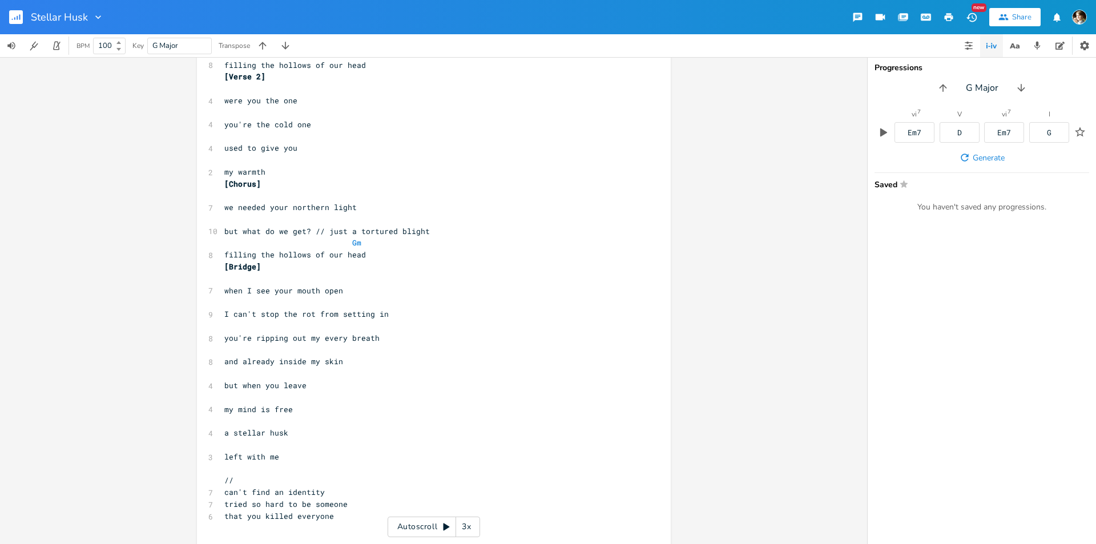
scroll to position [300, 0]
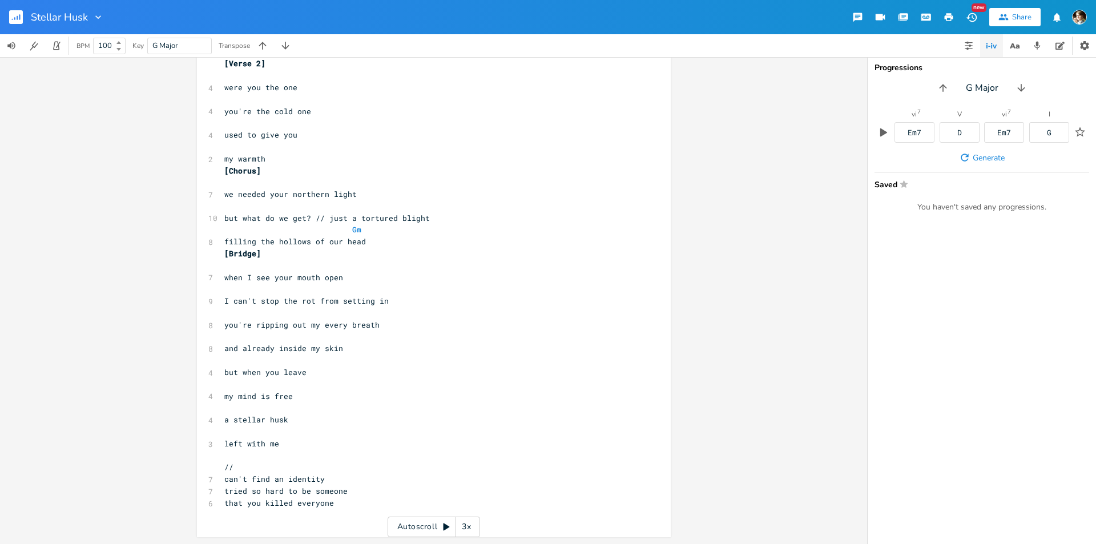
click at [312, 402] on pre "​" at bounding box center [428, 408] width 412 height 12
click at [297, 384] on pre "​" at bounding box center [428, 384] width 412 height 12
click at [314, 396] on pre "my mind is free" at bounding box center [428, 396] width 412 height 12
click at [319, 418] on pre "a stellar husk" at bounding box center [428, 420] width 412 height 12
click at [222, 438] on pre "left with me" at bounding box center [428, 444] width 412 height 12
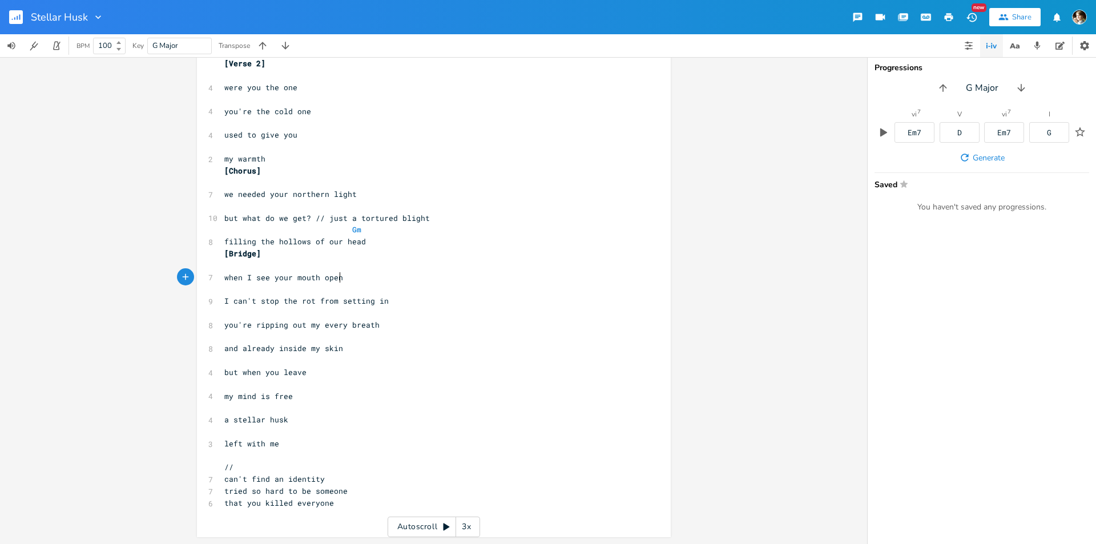
click at [349, 280] on pre "when I see your mouth open" at bounding box center [428, 278] width 412 height 12
click at [376, 288] on pre "​" at bounding box center [428, 289] width 412 height 12
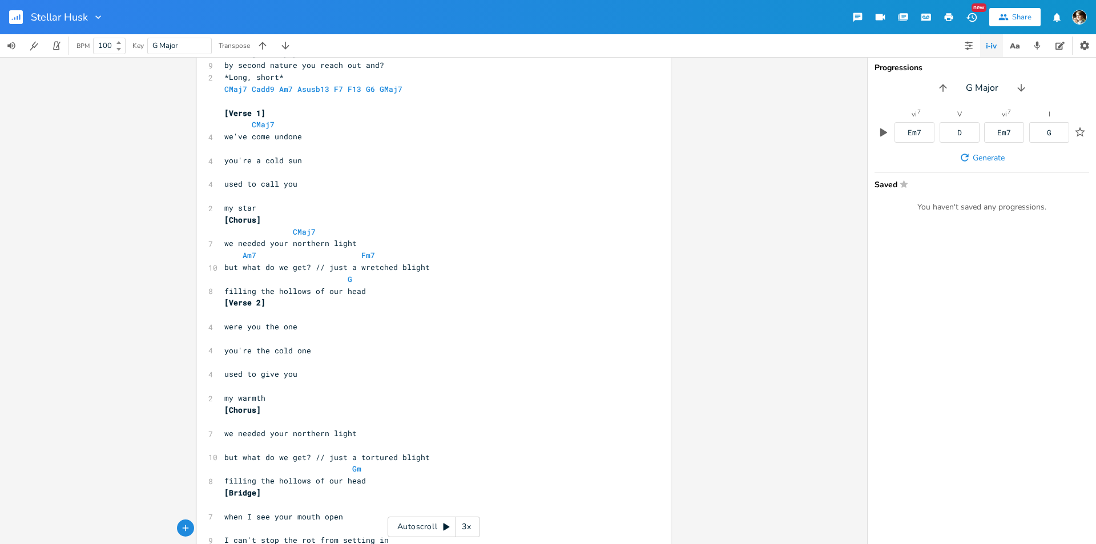
scroll to position [14, 0]
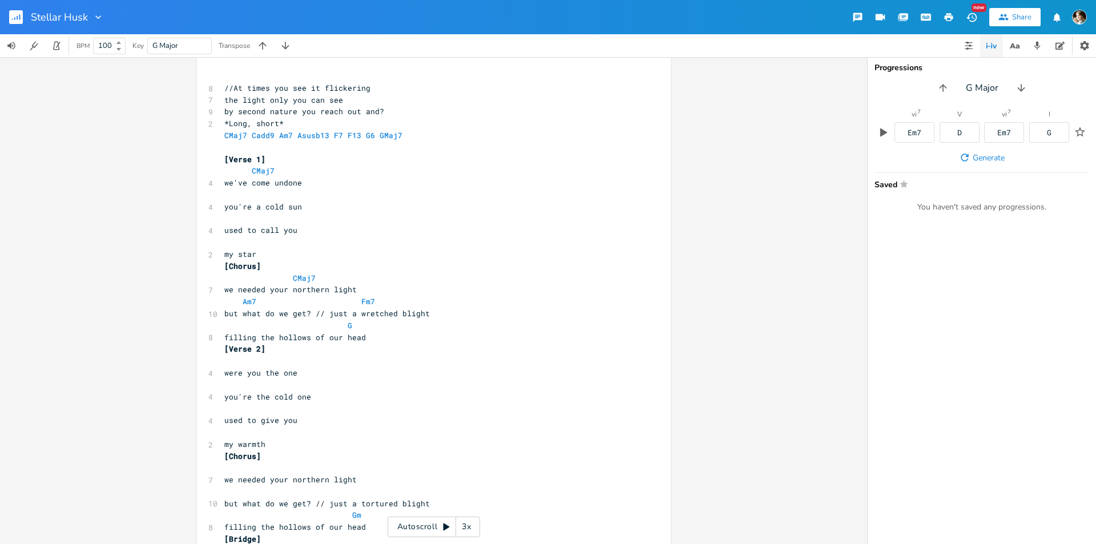
click at [313, 191] on pre at bounding box center [428, 195] width 412 height 12
click at [303, 166] on pre "CMaj7" at bounding box center [428, 171] width 412 height 12
click at [310, 142] on pre "​" at bounding box center [428, 148] width 412 height 12
click at [263, 43] on icon "button" at bounding box center [262, 45] width 7 height 7
click at [284, 44] on icon "button" at bounding box center [285, 45] width 11 height 11
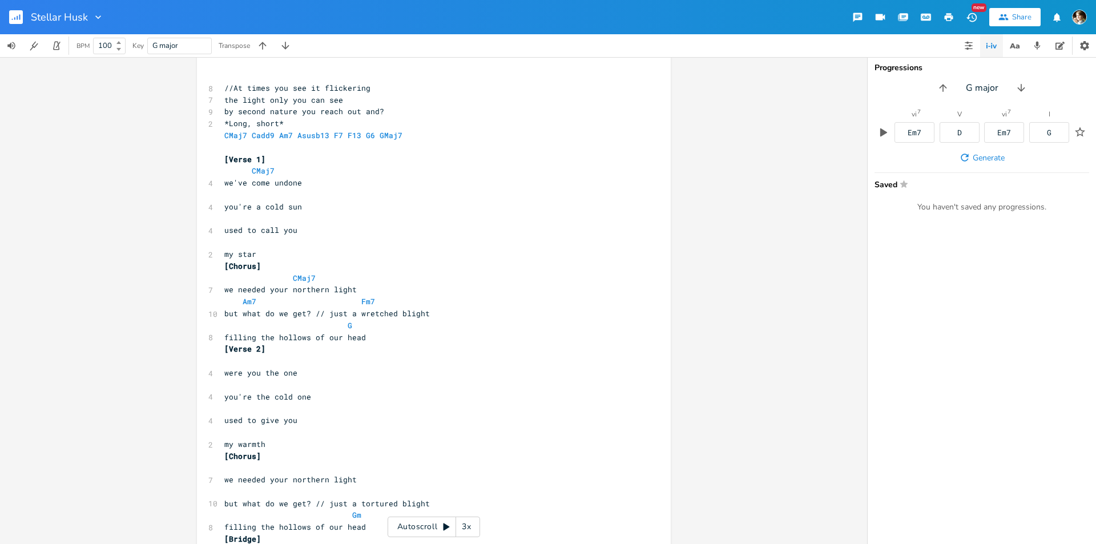
click at [371, 183] on pre "we've come undone" at bounding box center [428, 183] width 412 height 12
click at [321, 214] on pre "​" at bounding box center [428, 219] width 412 height 12
click at [305, 236] on pre "​" at bounding box center [428, 242] width 412 height 12
click at [277, 257] on pre "my star" at bounding box center [428, 254] width 412 height 12
